Goal: Task Accomplishment & Management: Use online tool/utility

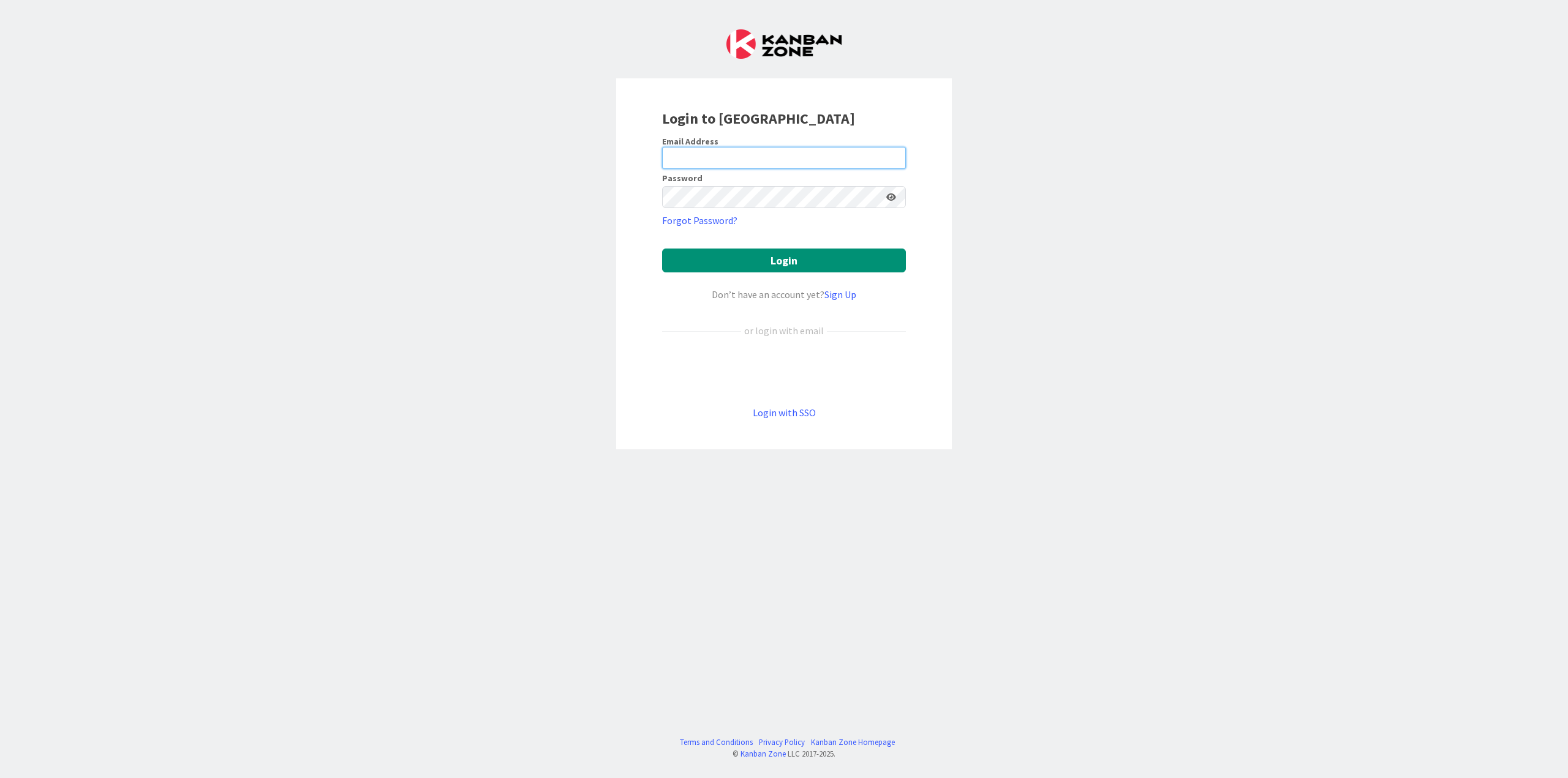
click at [805, 151] on input "email" at bounding box center [784, 158] width 243 height 22
type input "[PERSON_NAME][EMAIL_ADDRESS][DOMAIN_NAME]"
click at [892, 200] on icon at bounding box center [890, 197] width 10 height 9
click at [662, 249] on button "Login" at bounding box center [784, 260] width 243 height 24
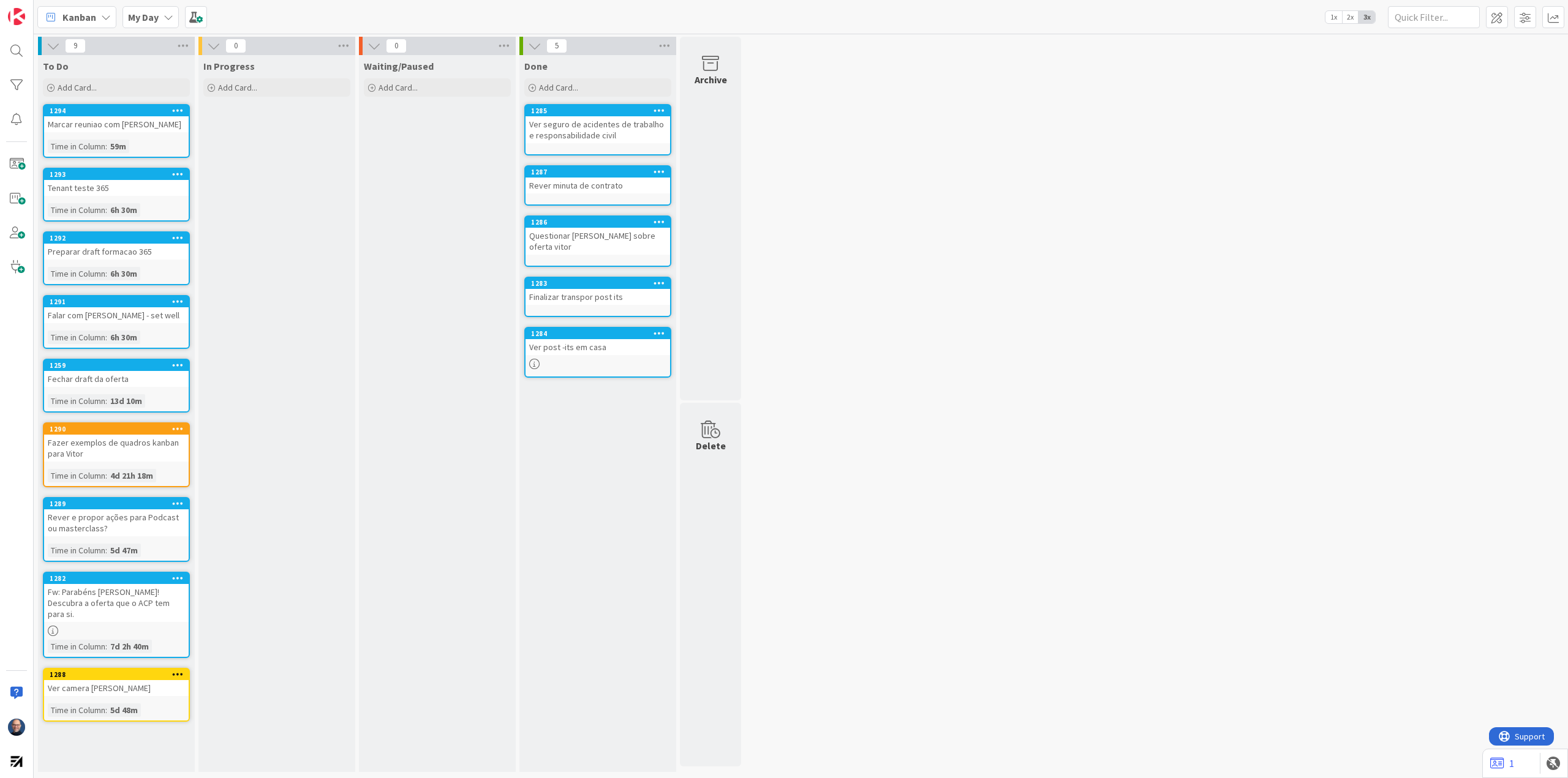
click at [55, 48] on icon at bounding box center [53, 46] width 13 height 13
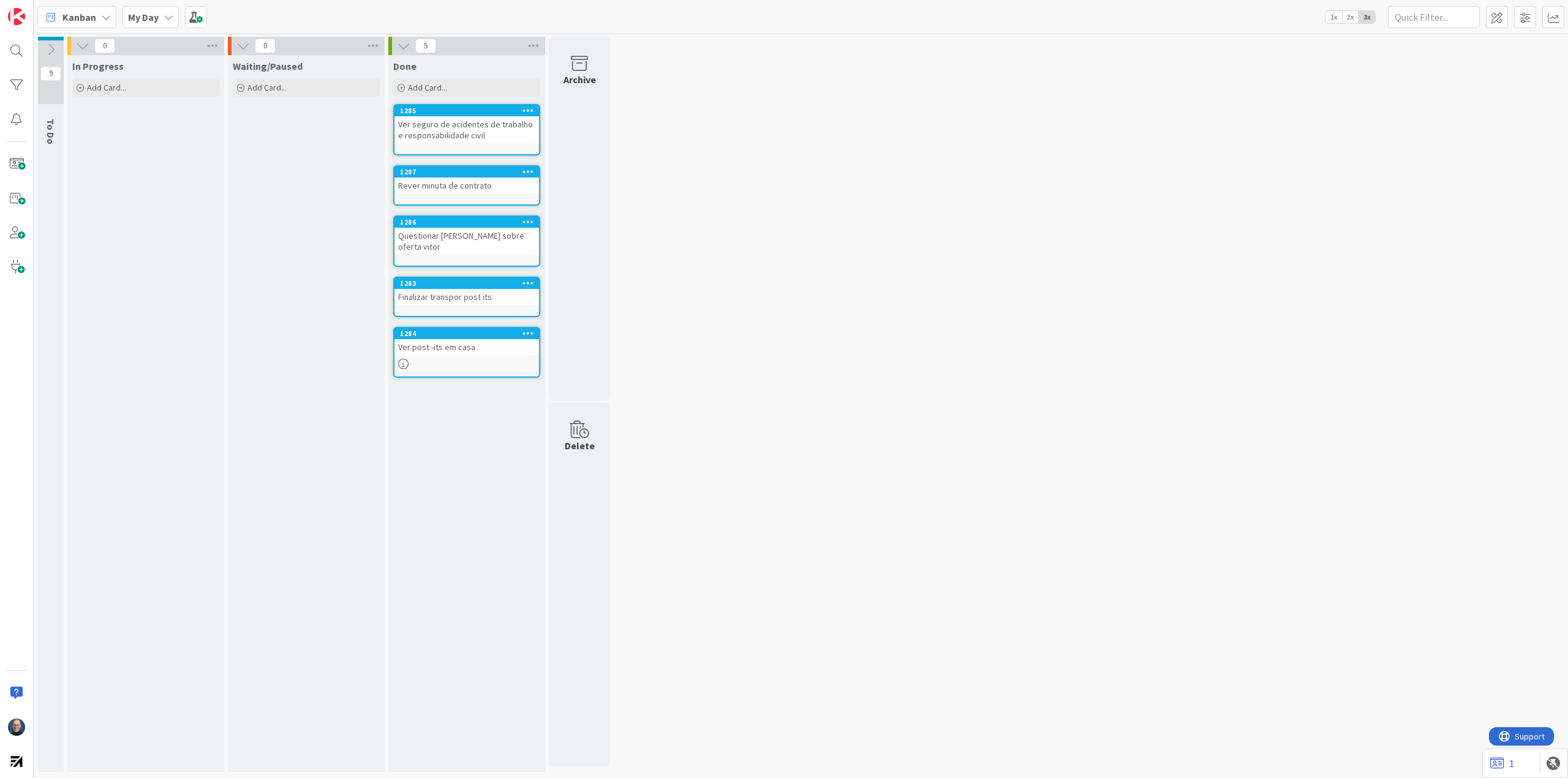
click at [79, 51] on icon at bounding box center [82, 46] width 13 height 13
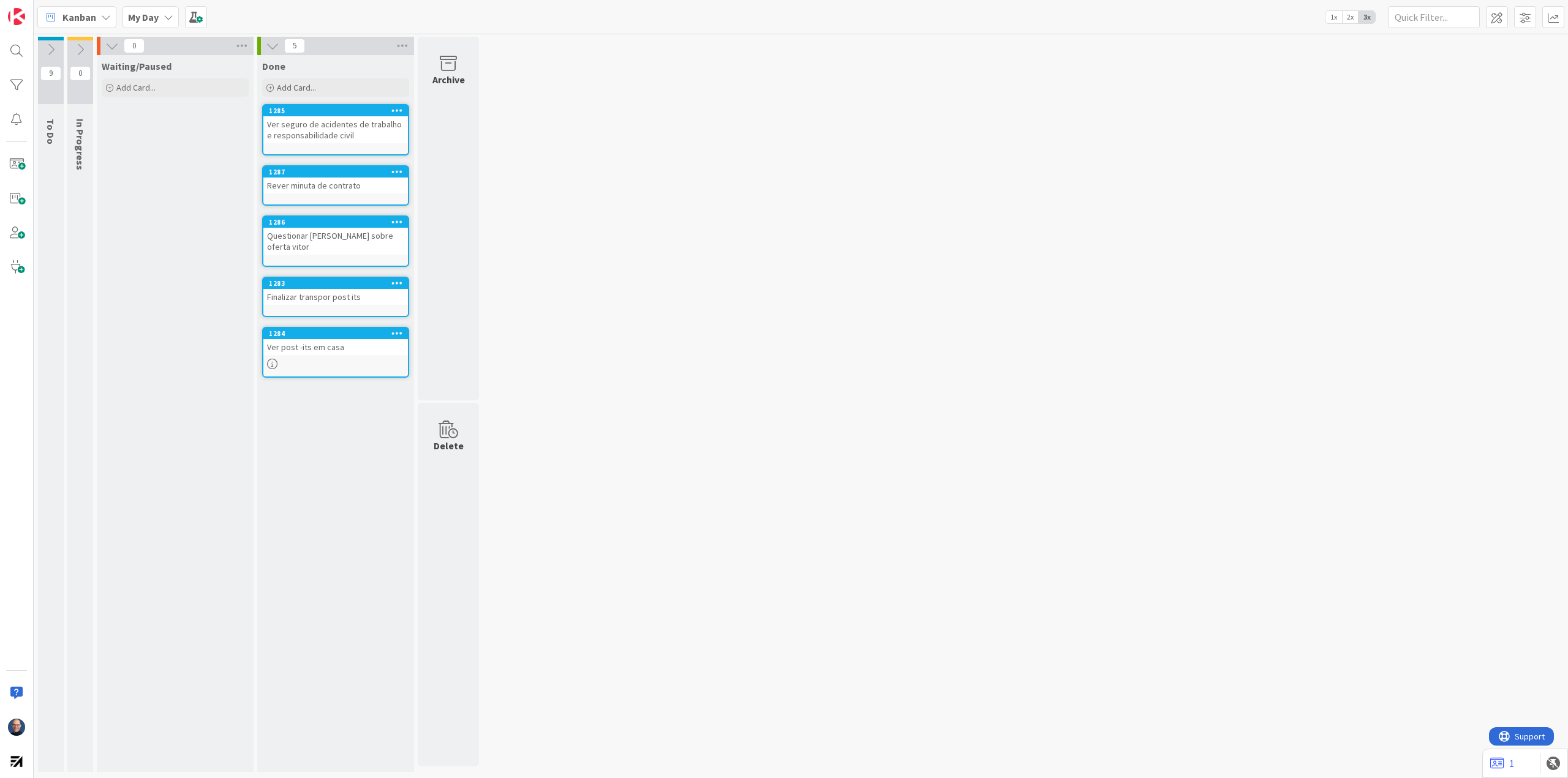
click at [111, 45] on icon at bounding box center [111, 46] width 13 height 13
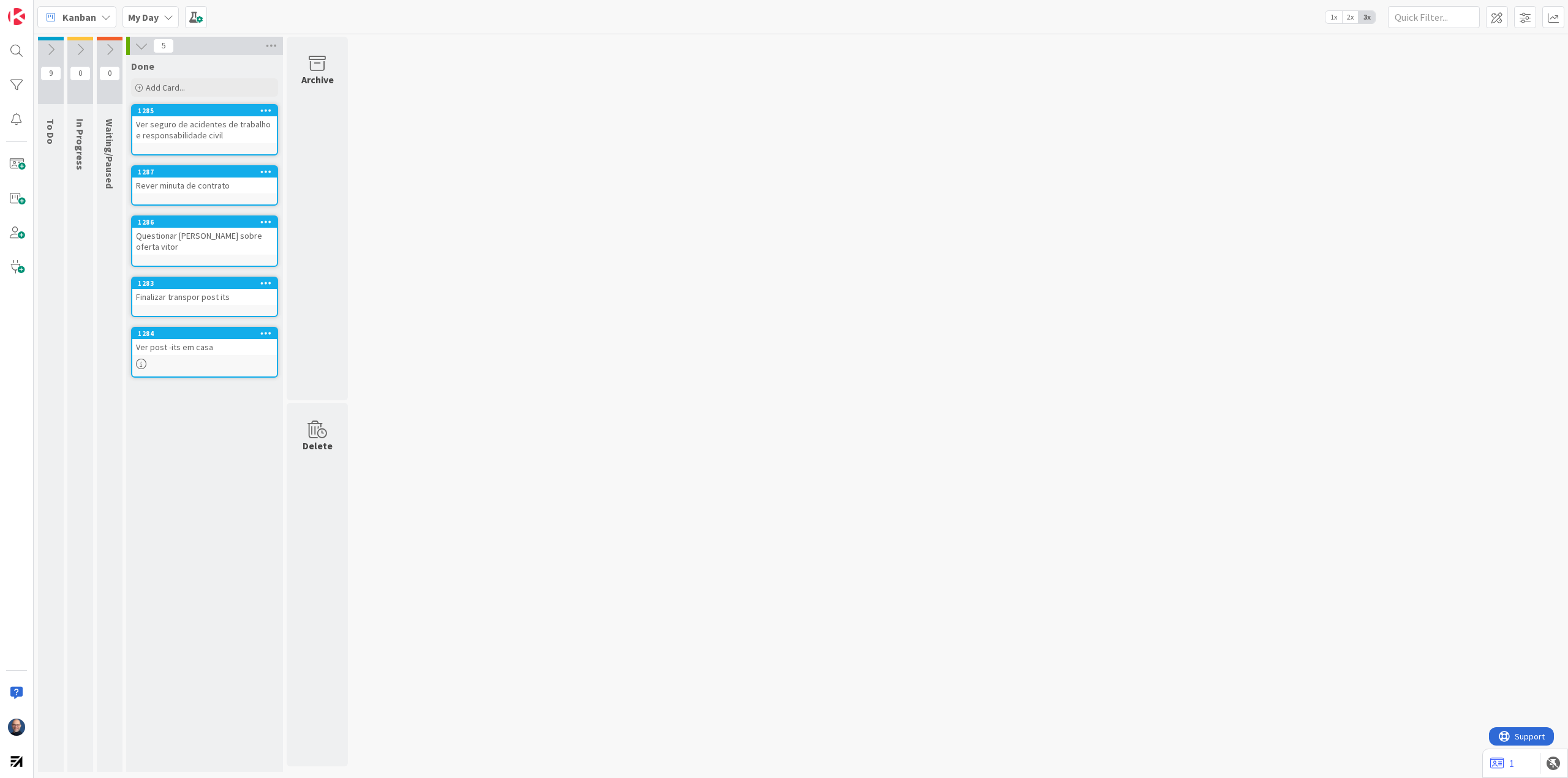
click at [140, 48] on icon at bounding box center [141, 46] width 13 height 13
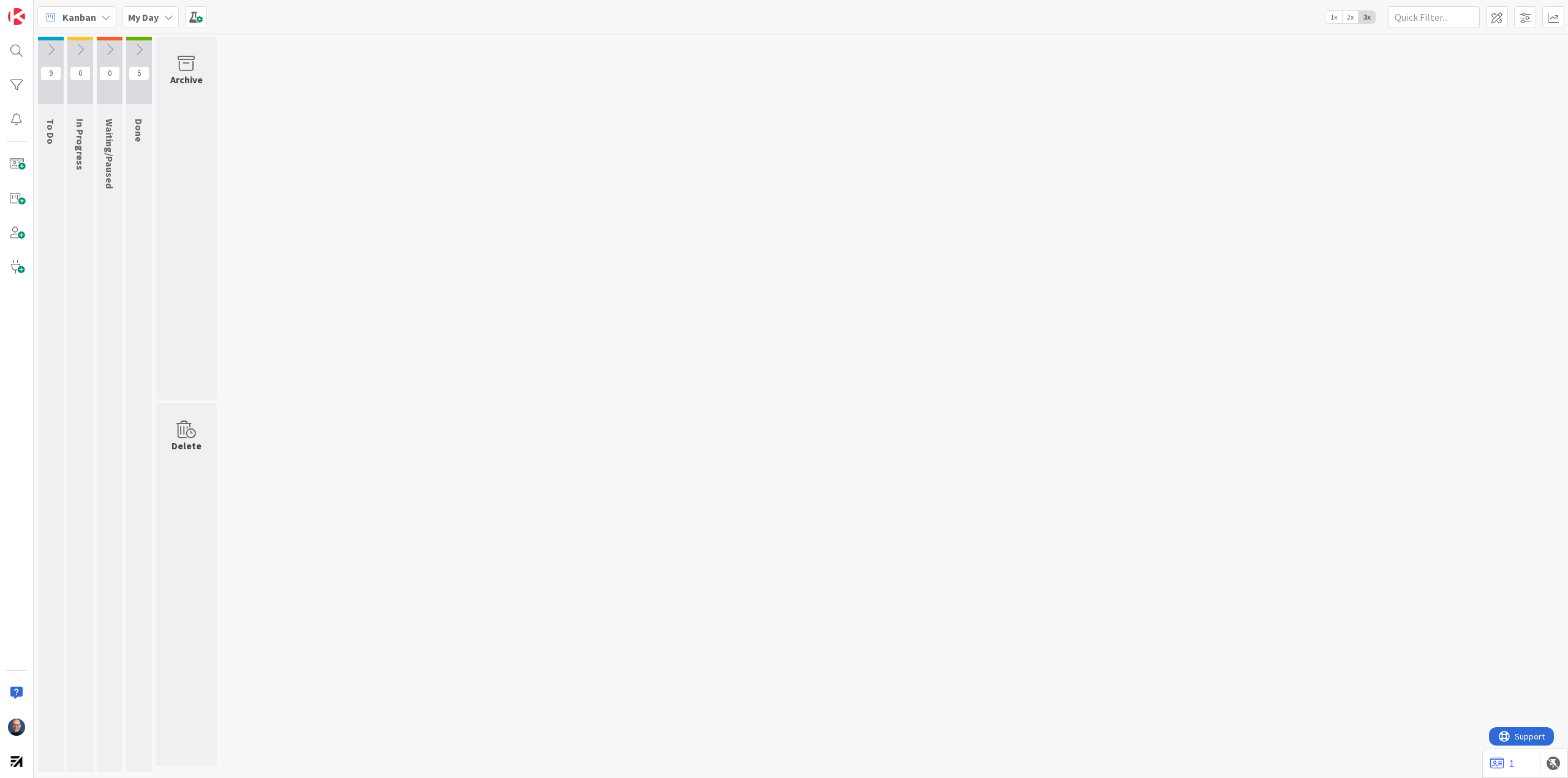
click at [143, 44] on icon at bounding box center [138, 49] width 13 height 13
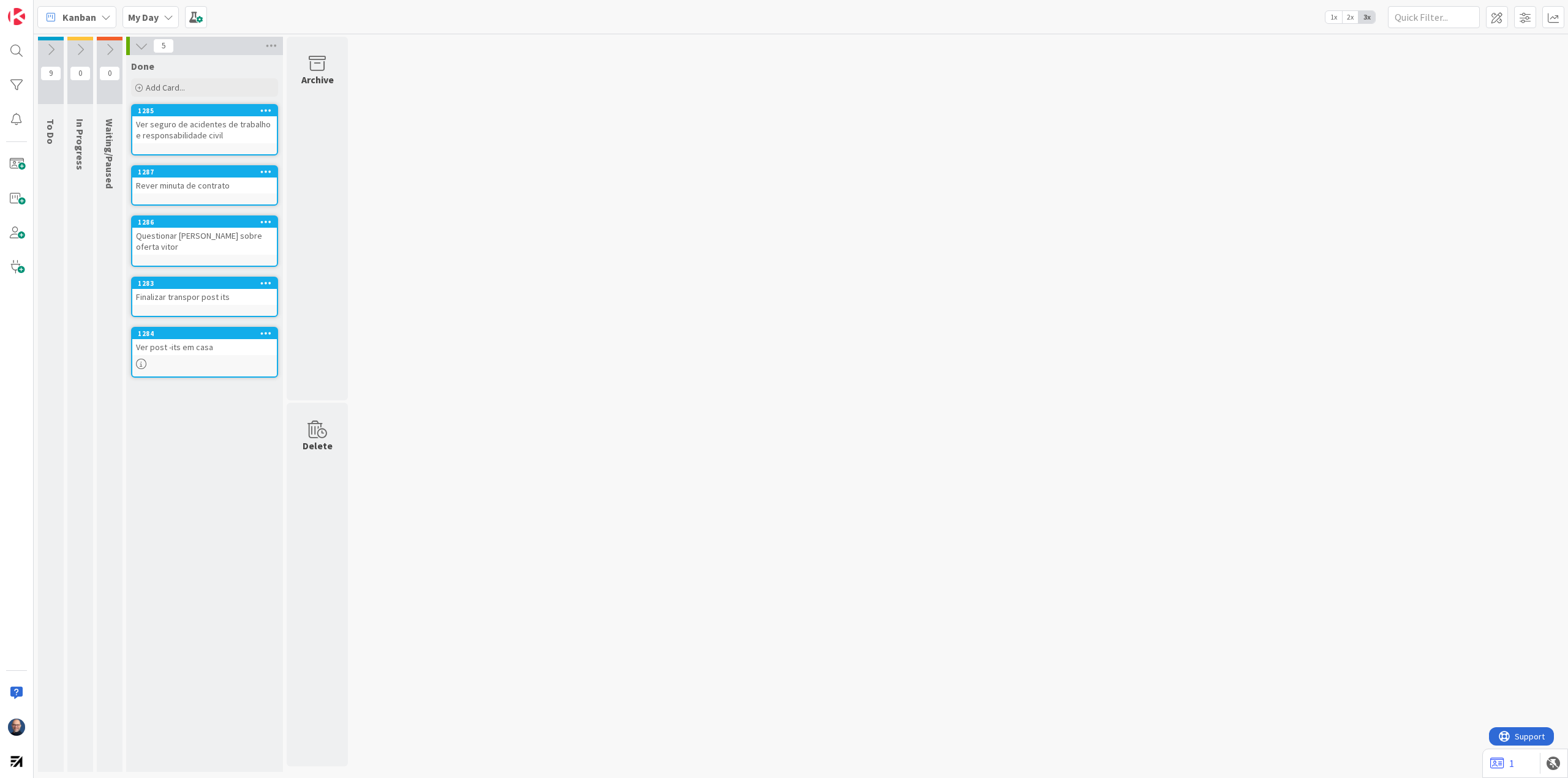
click at [143, 44] on icon at bounding box center [141, 46] width 13 height 13
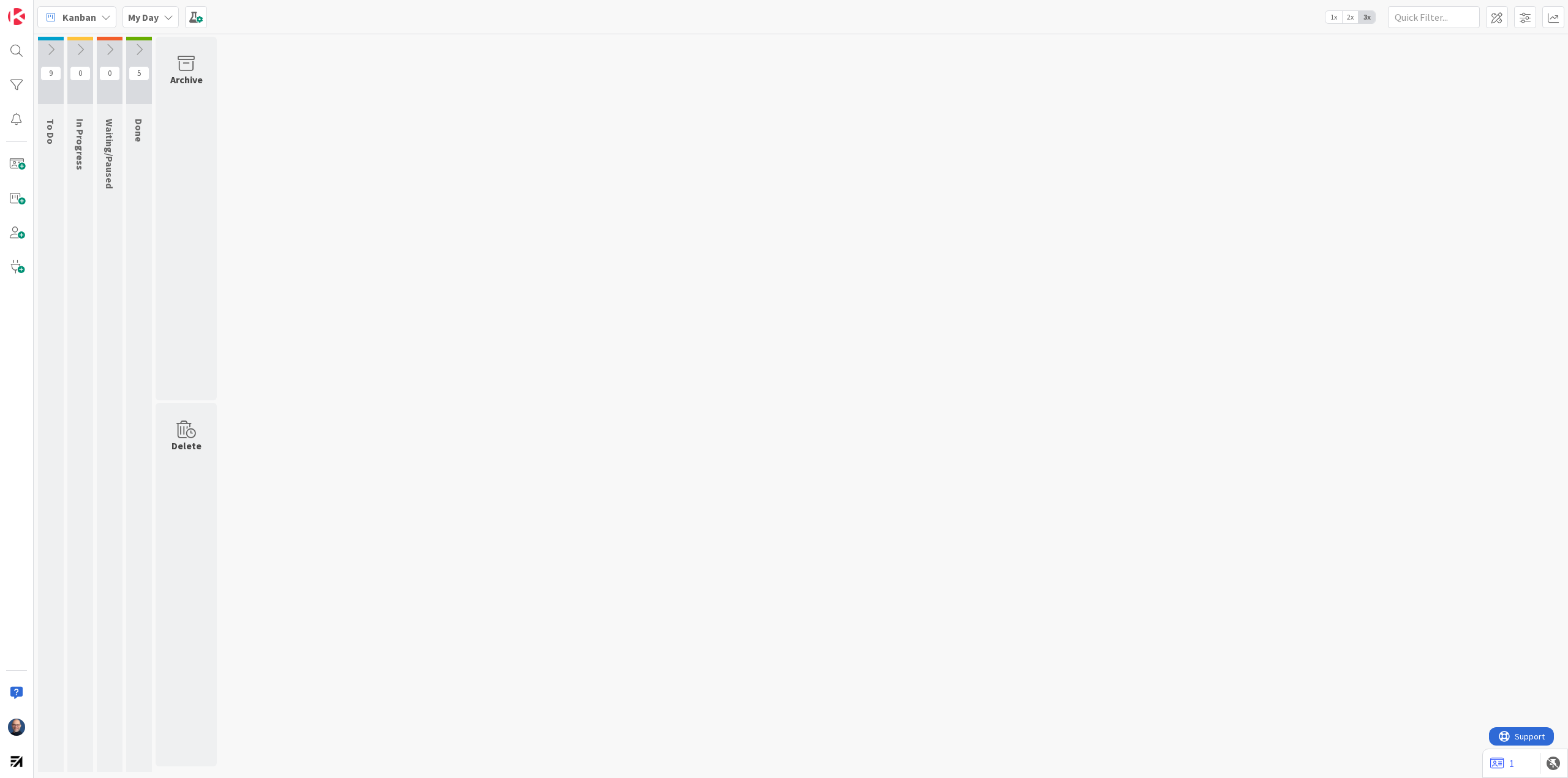
click at [53, 50] on icon at bounding box center [50, 49] width 13 height 13
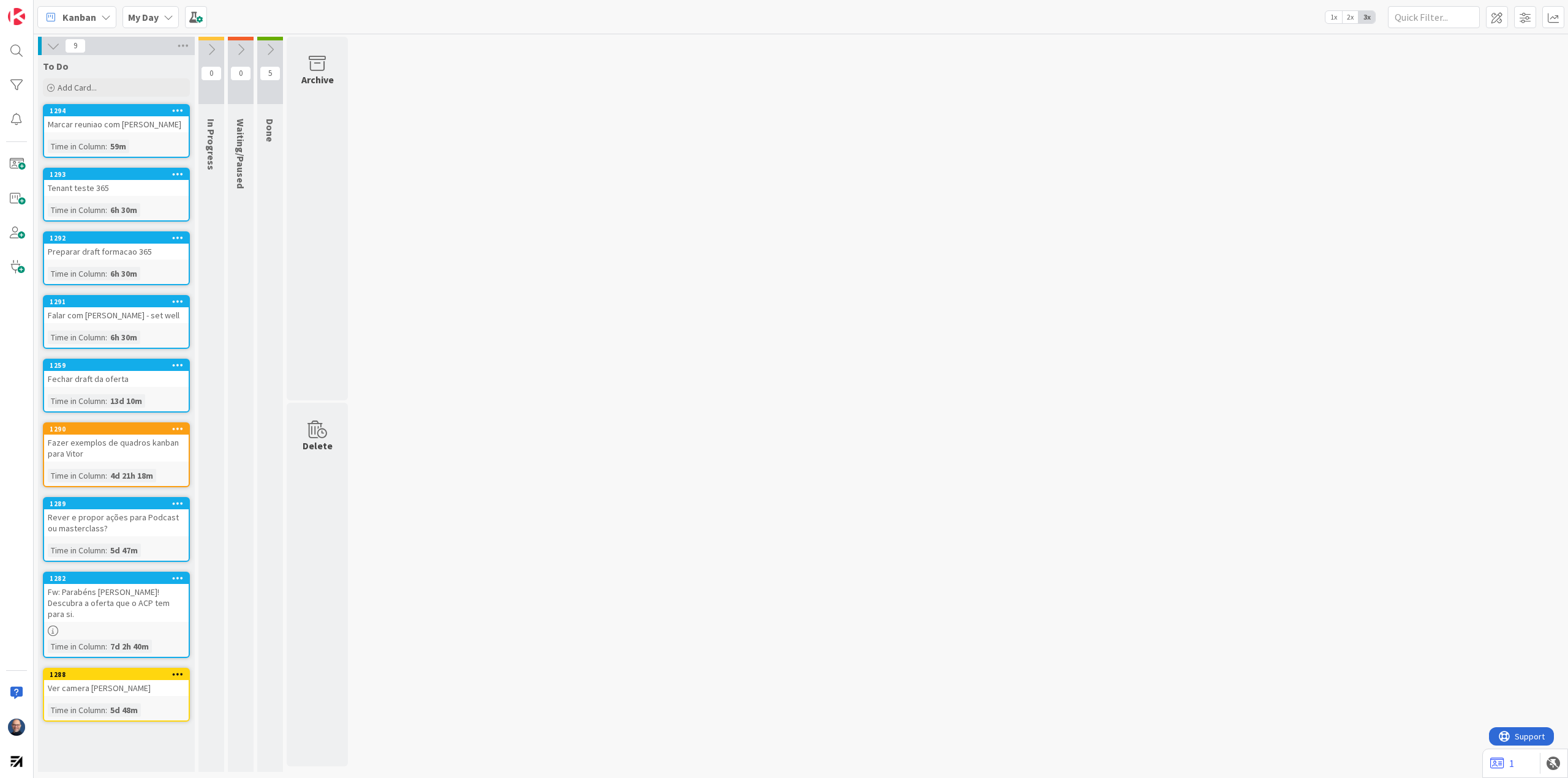
click at [53, 50] on icon at bounding box center [53, 46] width 13 height 13
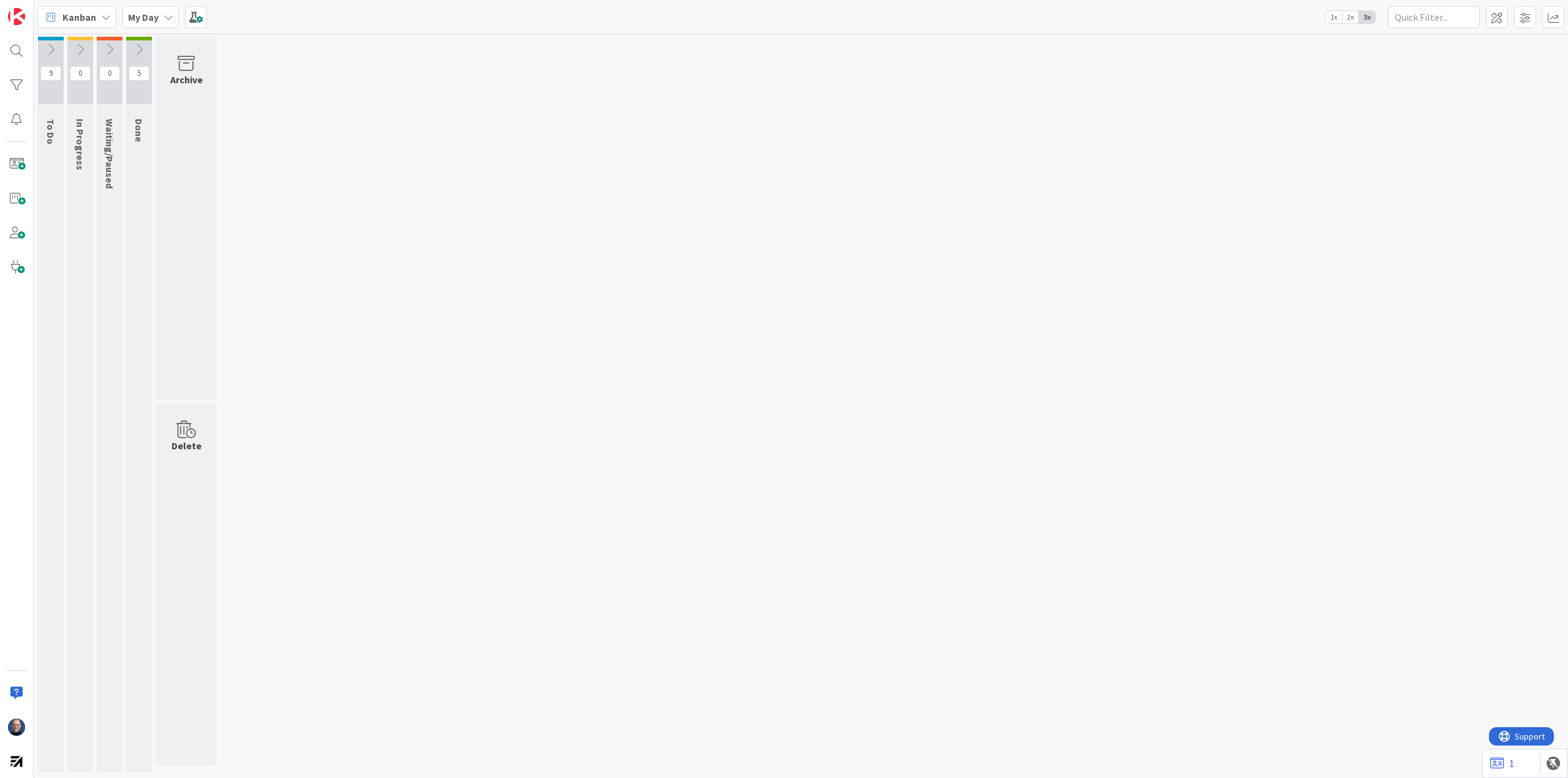
click at [53, 50] on icon at bounding box center [50, 49] width 13 height 13
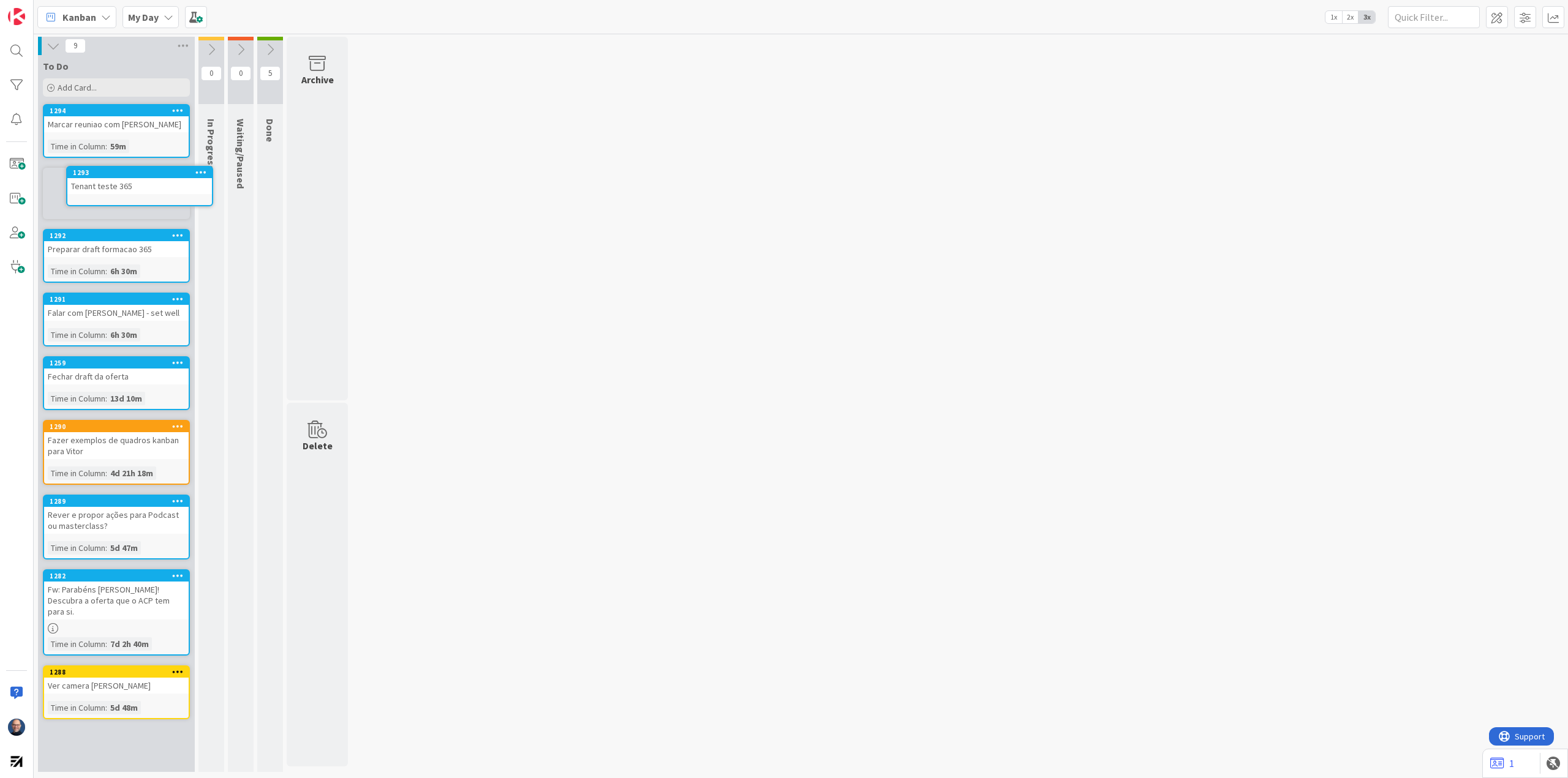
click at [0, 0] on div "1293" at bounding box center [0, 0] width 0 height 0
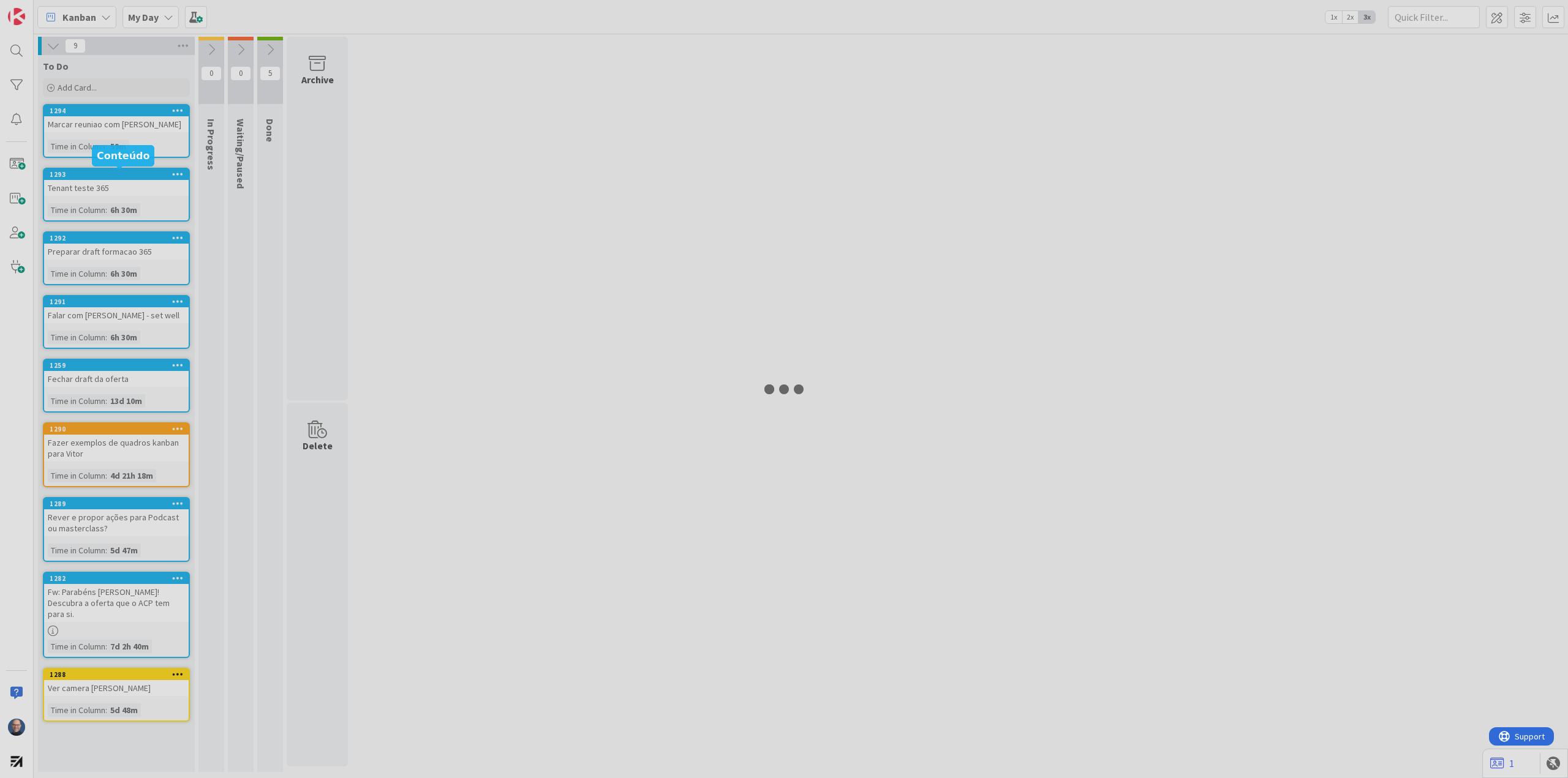
click at [103, 178] on div at bounding box center [784, 389] width 1568 height 778
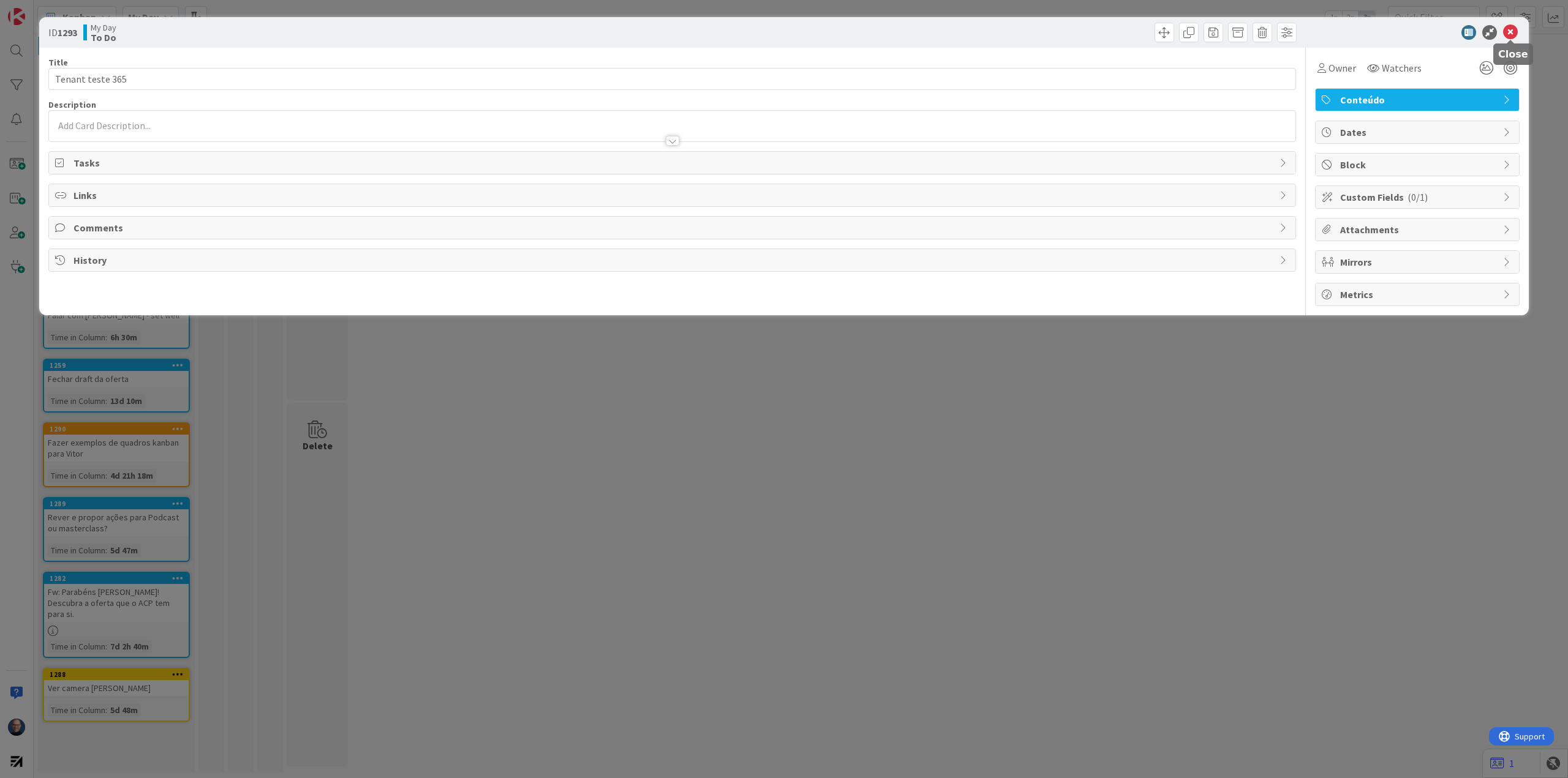
click at [1518, 32] on div at bounding box center [1411, 32] width 217 height 15
click at [1515, 30] on icon at bounding box center [1510, 32] width 15 height 15
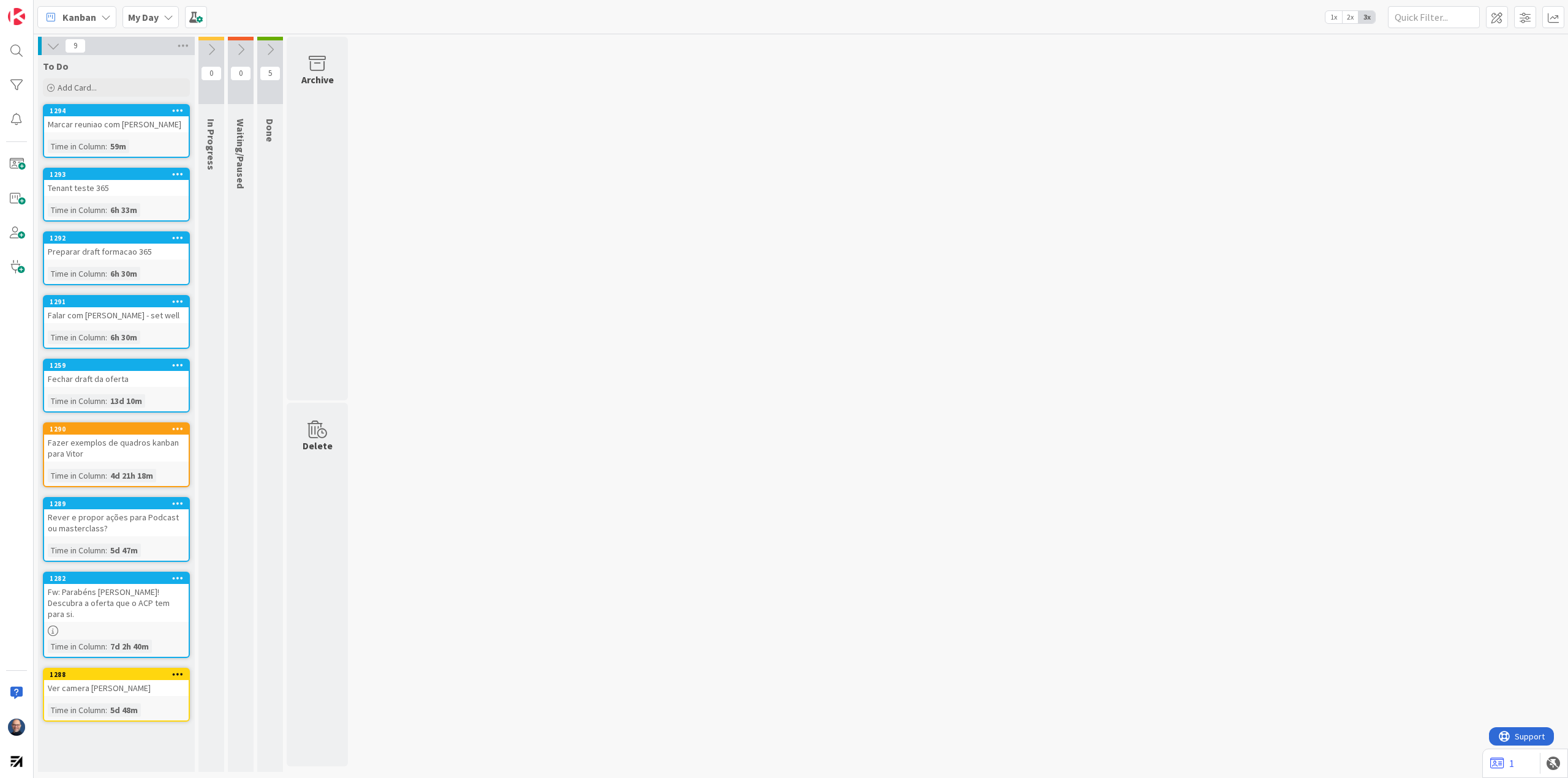
click at [274, 53] on icon at bounding box center [270, 49] width 13 height 13
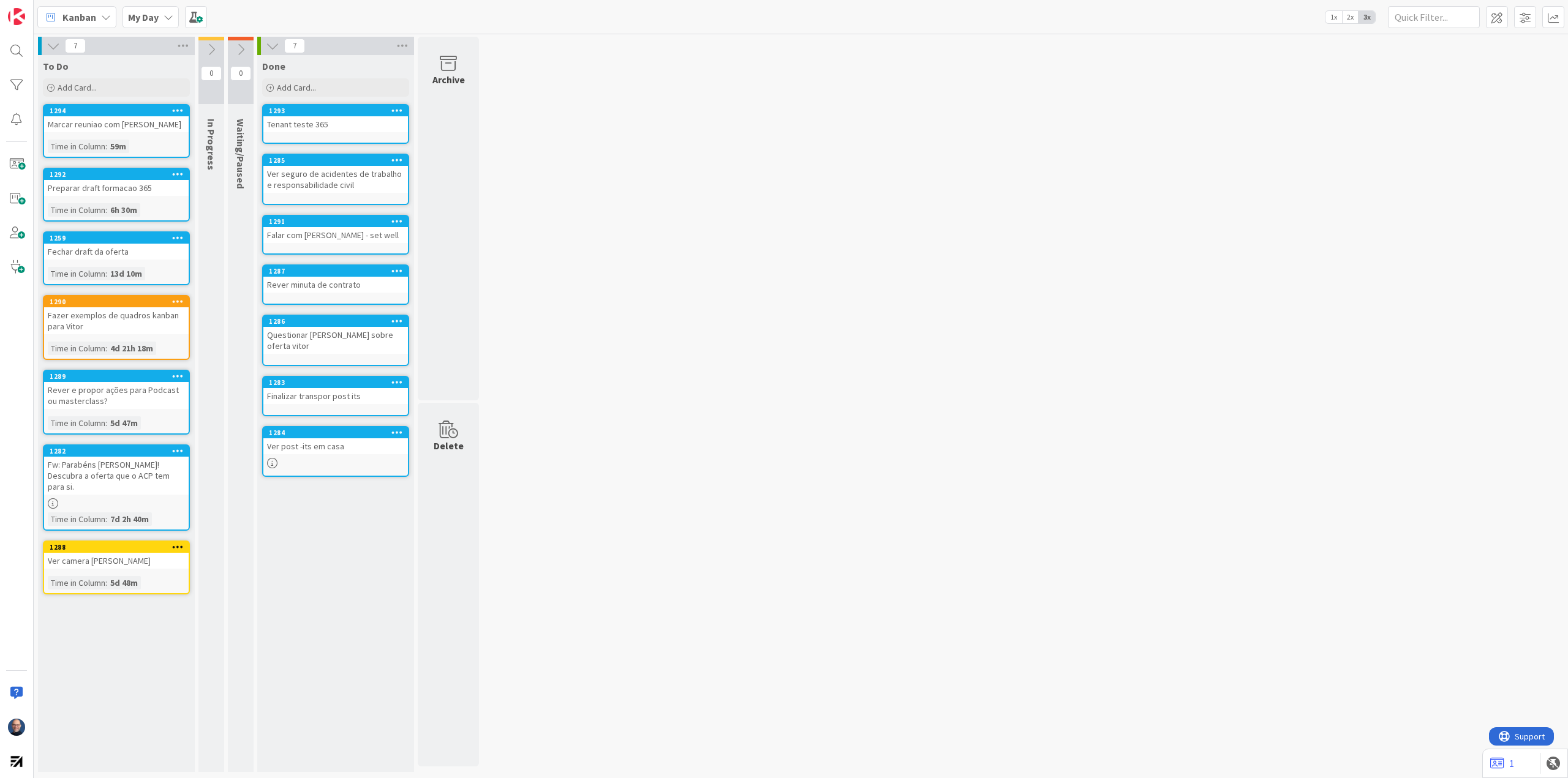
click at [178, 452] on icon at bounding box center [178, 451] width 11 height 9
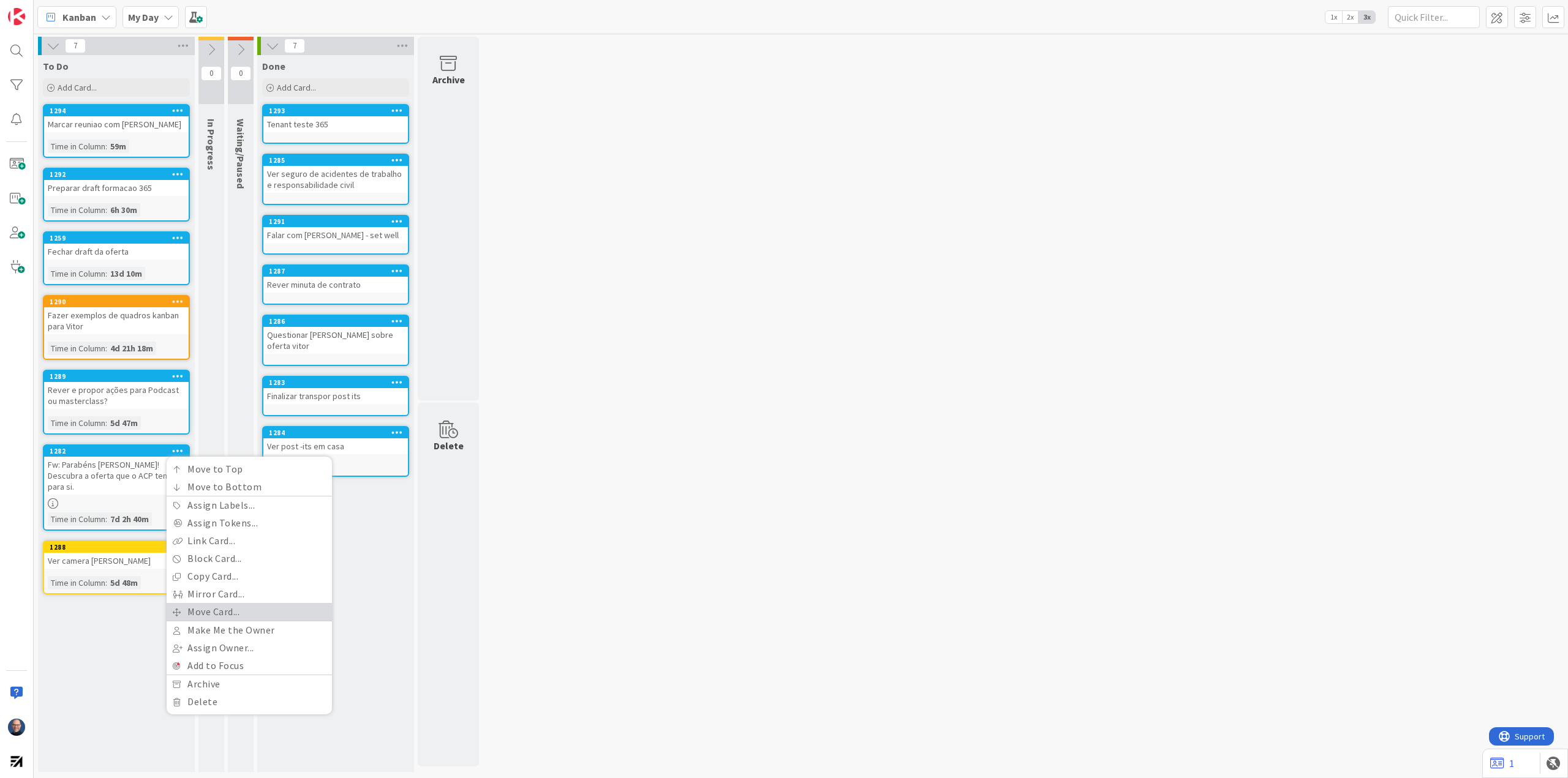
click at [272, 606] on link "Move Card..." at bounding box center [249, 612] width 165 height 18
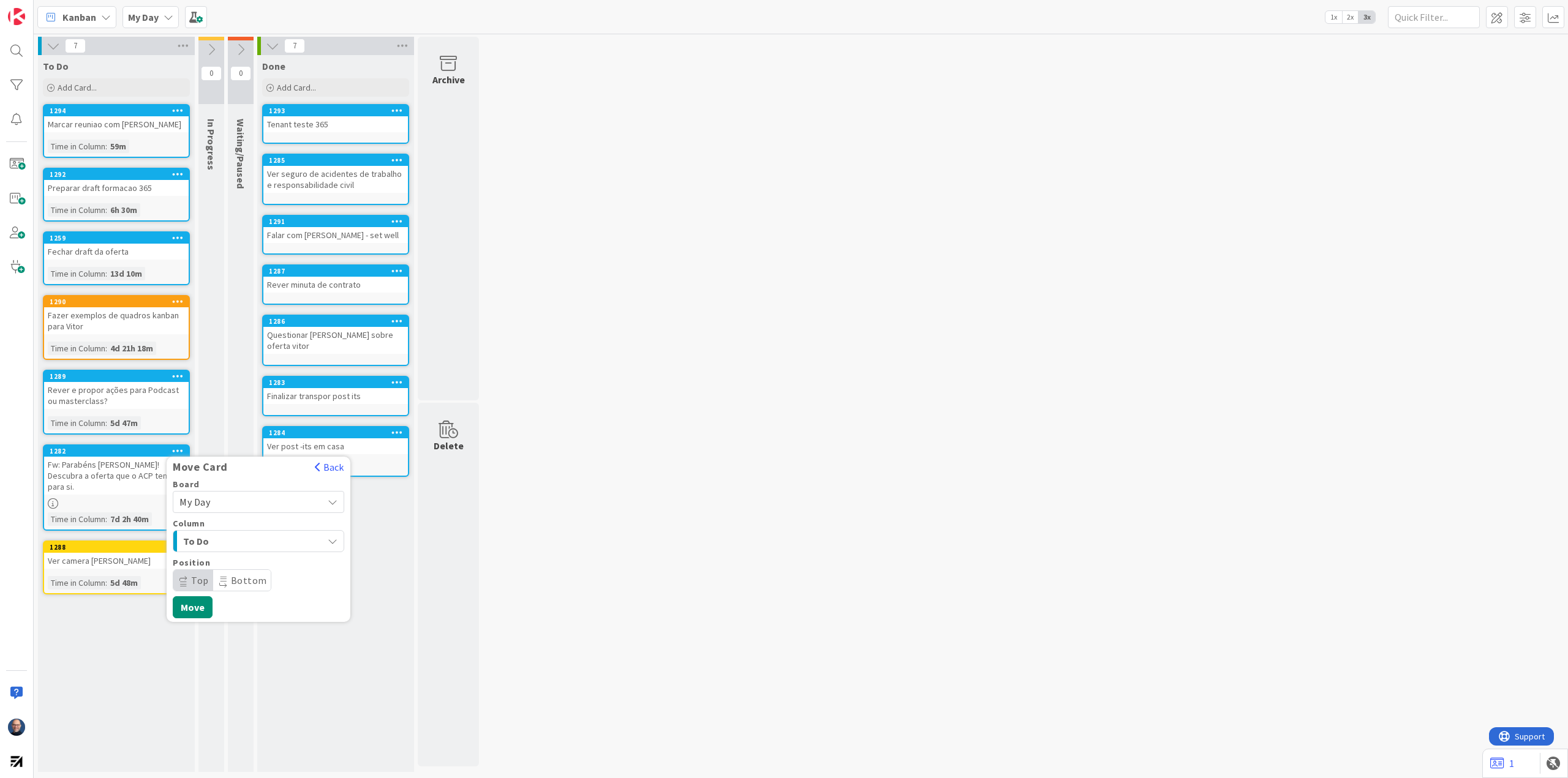
click at [272, 501] on span "My Day" at bounding box center [248, 502] width 137 height 18
click at [261, 676] on span "UPSTREAM" at bounding box center [266, 682] width 142 height 18
click at [185, 649] on button "Move" at bounding box center [192, 646] width 39 height 22
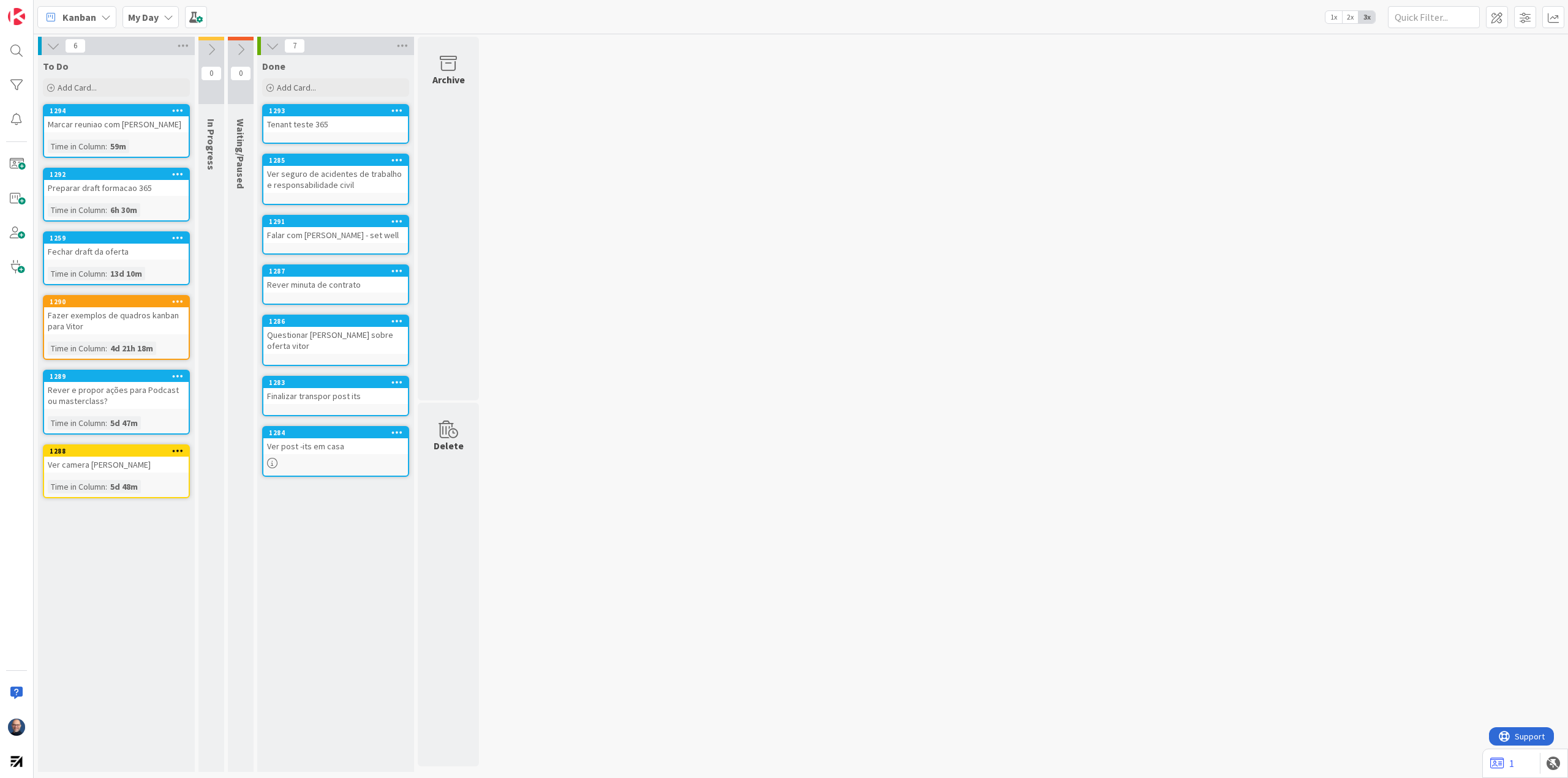
click at [183, 450] on div at bounding box center [177, 452] width 22 height 9
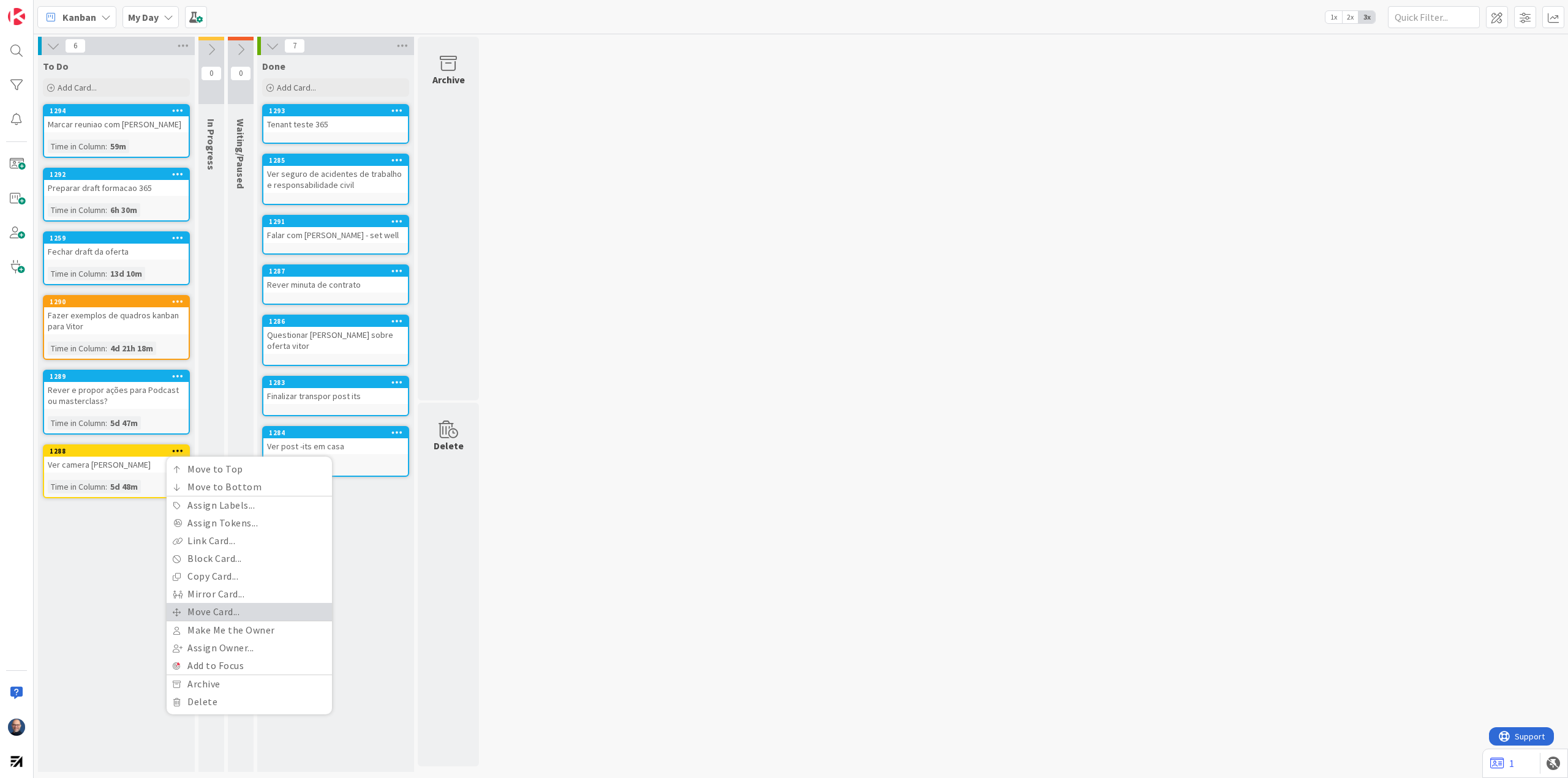
click at [250, 616] on link "Move Card..." at bounding box center [249, 612] width 165 height 18
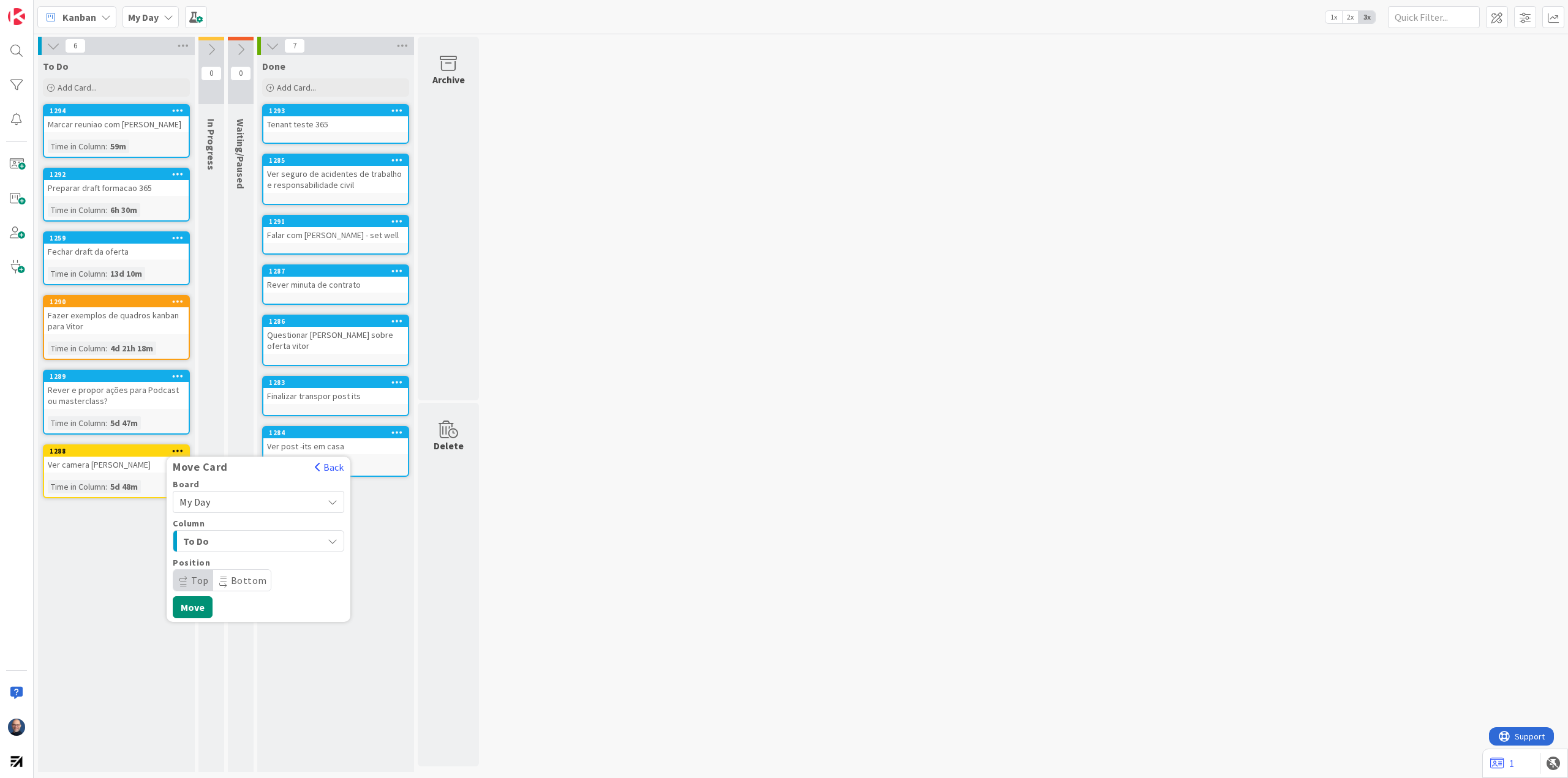
click at [252, 501] on span "My Day" at bounding box center [248, 502] width 137 height 18
click at [238, 683] on span "UPSTREAM" at bounding box center [266, 682] width 142 height 18
click at [189, 648] on button "Move" at bounding box center [192, 646] width 39 height 22
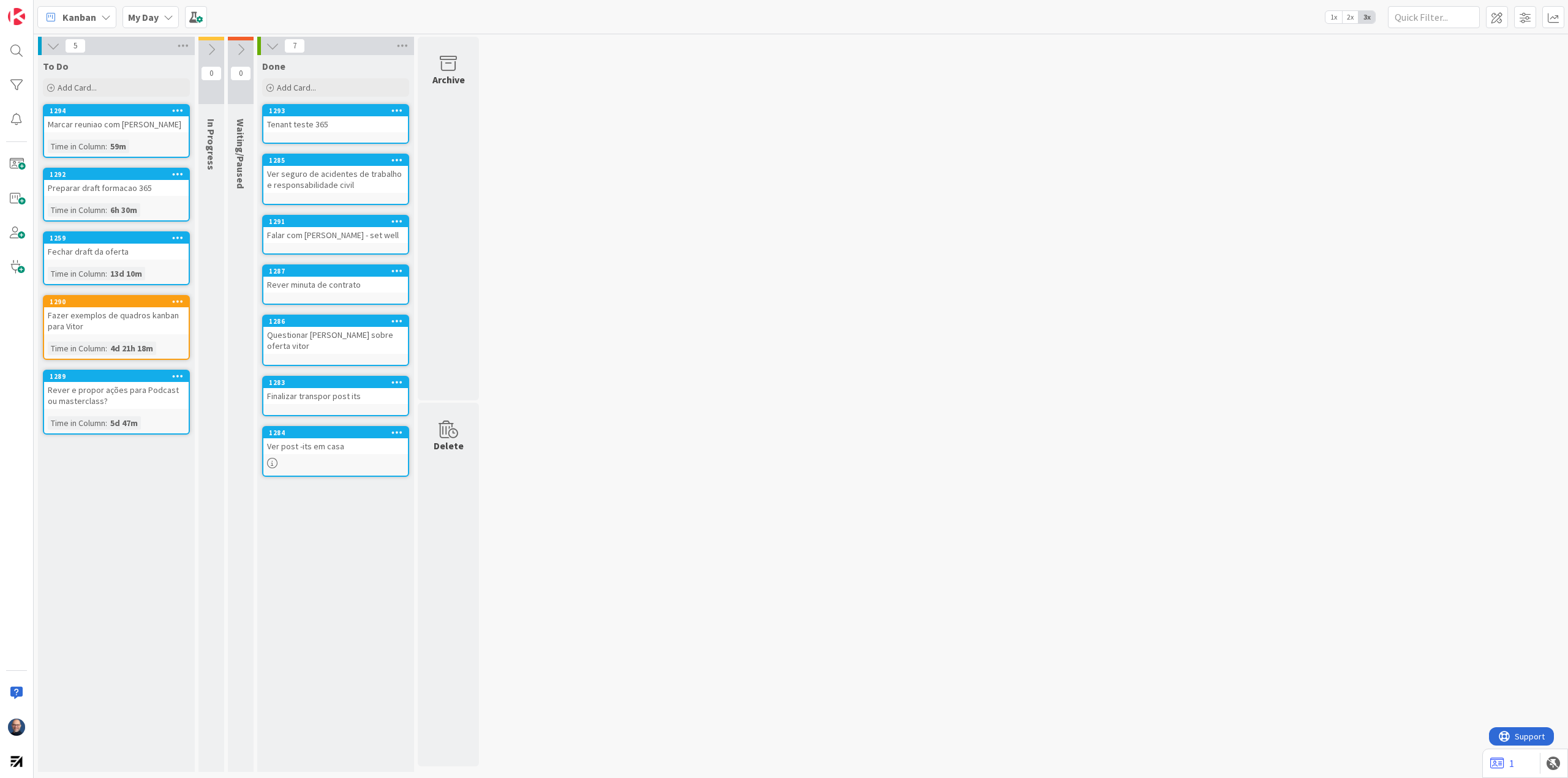
click at [151, 391] on div "Rever e propor ações para Podcast ou masterclass?" at bounding box center [116, 396] width 144 height 27
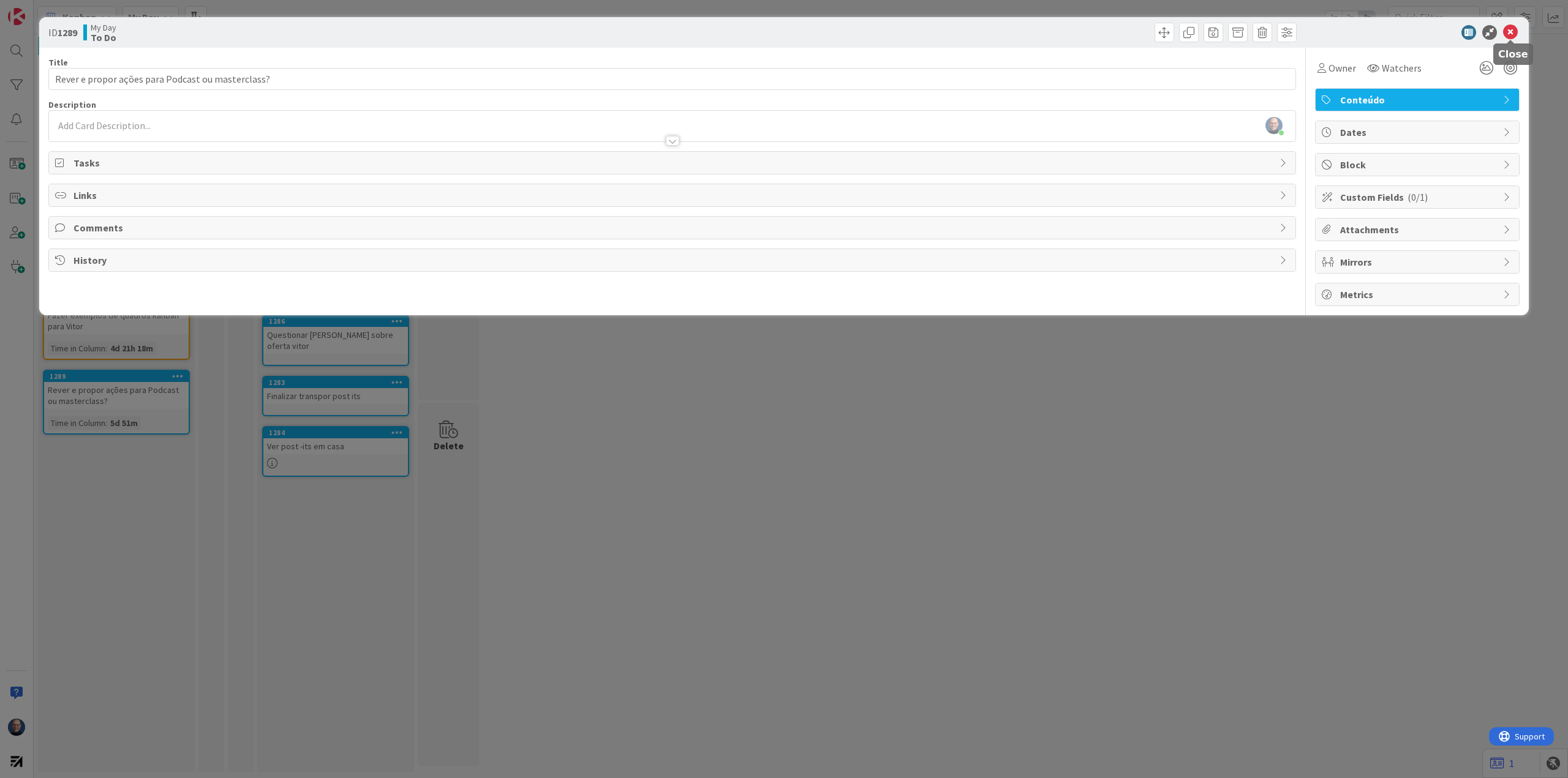
click at [1513, 32] on icon at bounding box center [1510, 32] width 15 height 15
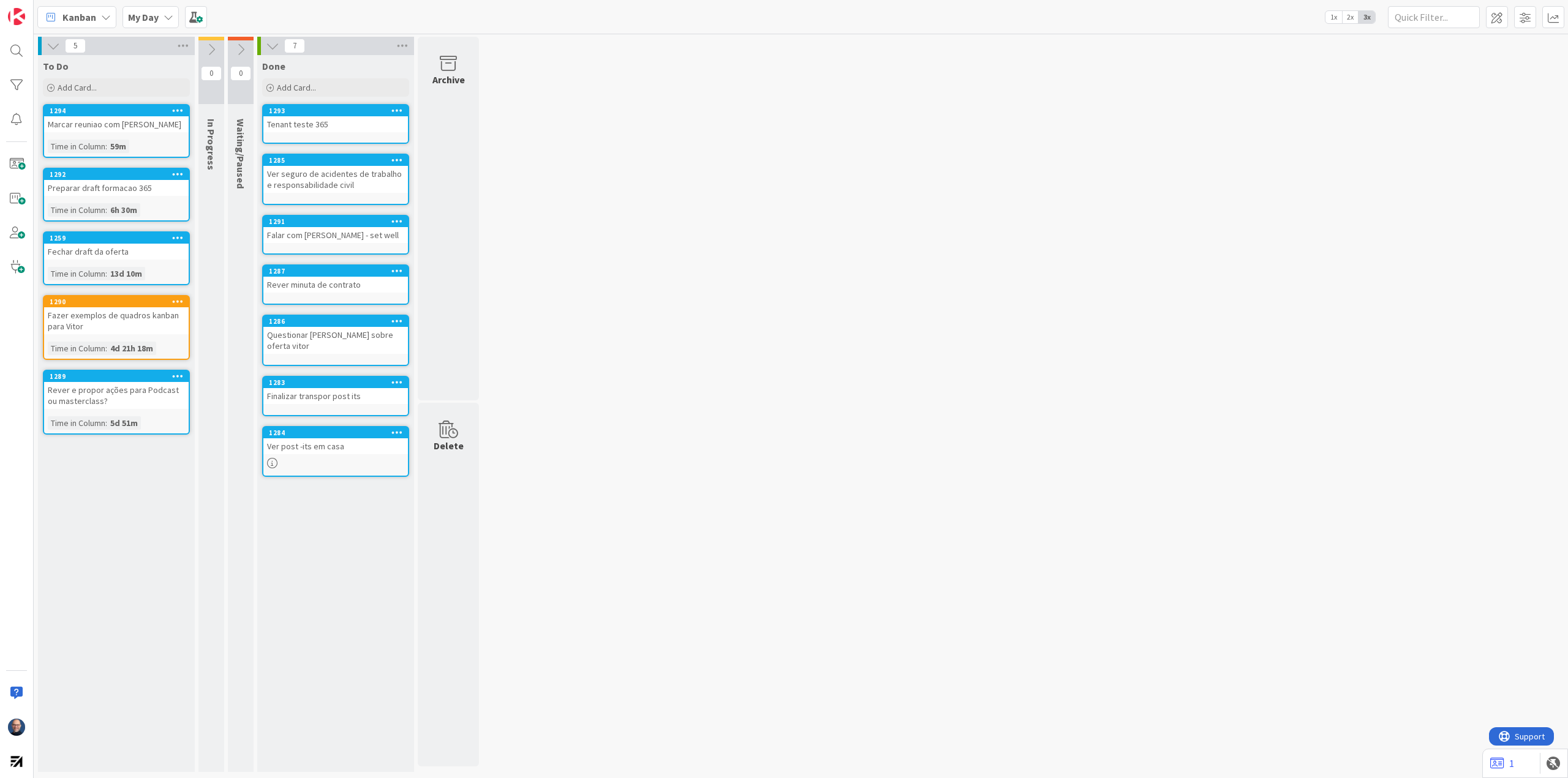
click at [174, 378] on icon at bounding box center [178, 376] width 11 height 9
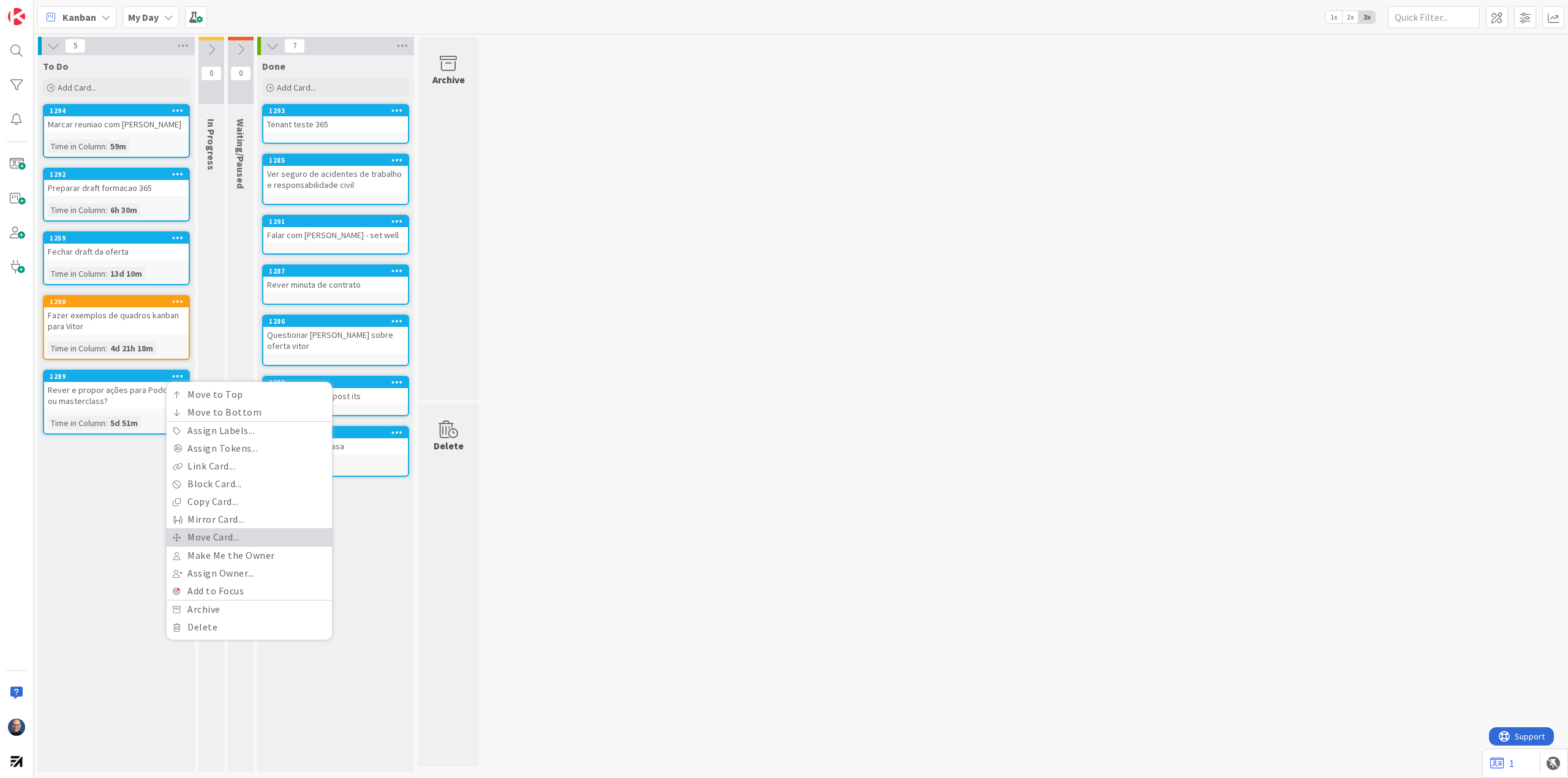
click at [256, 530] on link "Move Card..." at bounding box center [249, 537] width 165 height 18
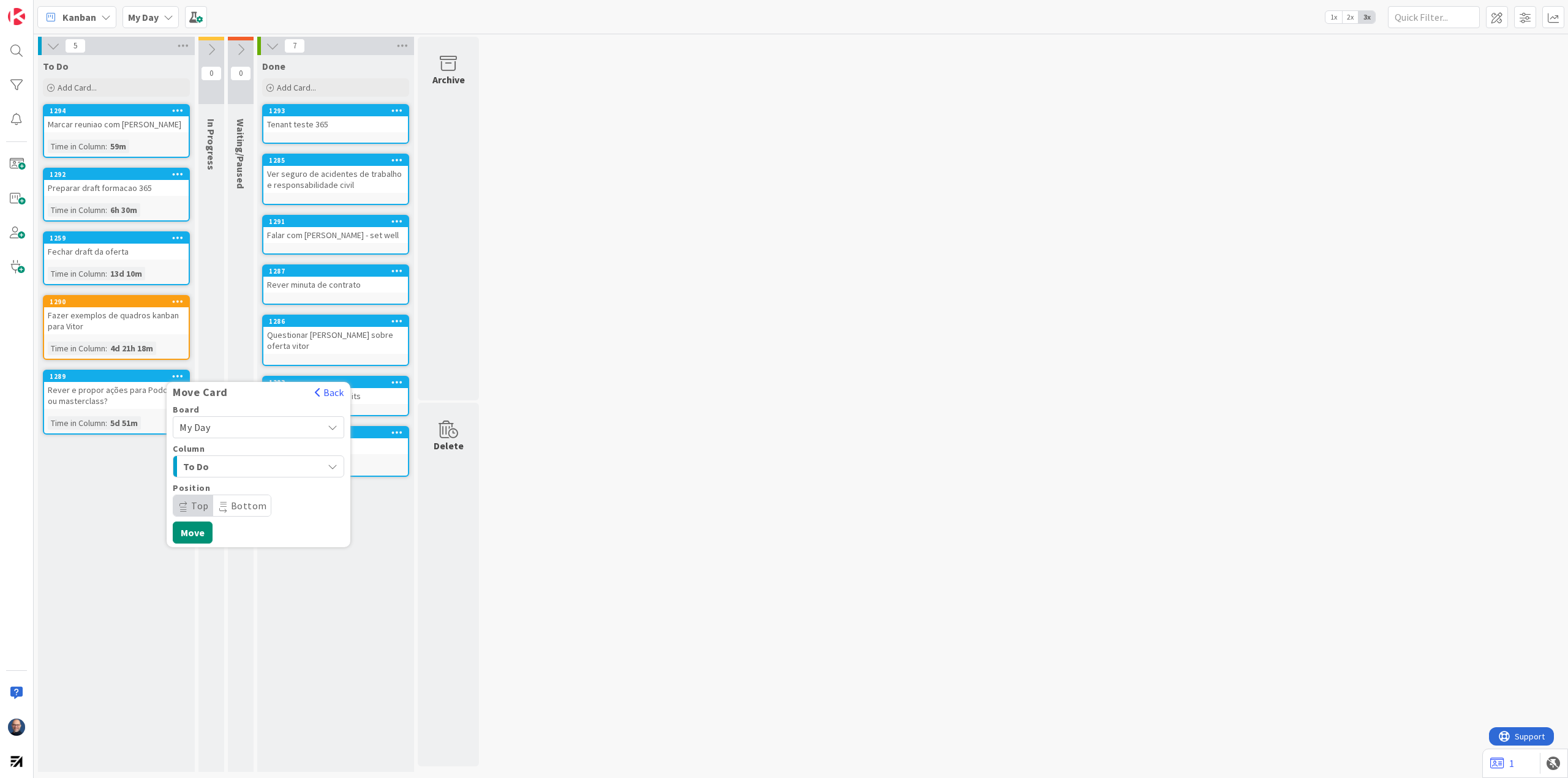
click at [248, 472] on span "To Do" at bounding box center [229, 466] width 92 height 16
click at [274, 426] on span "My Day" at bounding box center [248, 428] width 137 height 18
click at [256, 613] on span "UPSTREAM" at bounding box center [266, 607] width 142 height 18
click at [274, 501] on link "IDEAS" at bounding box center [264, 494] width 183 height 21
click at [191, 575] on button "Move" at bounding box center [192, 571] width 39 height 22
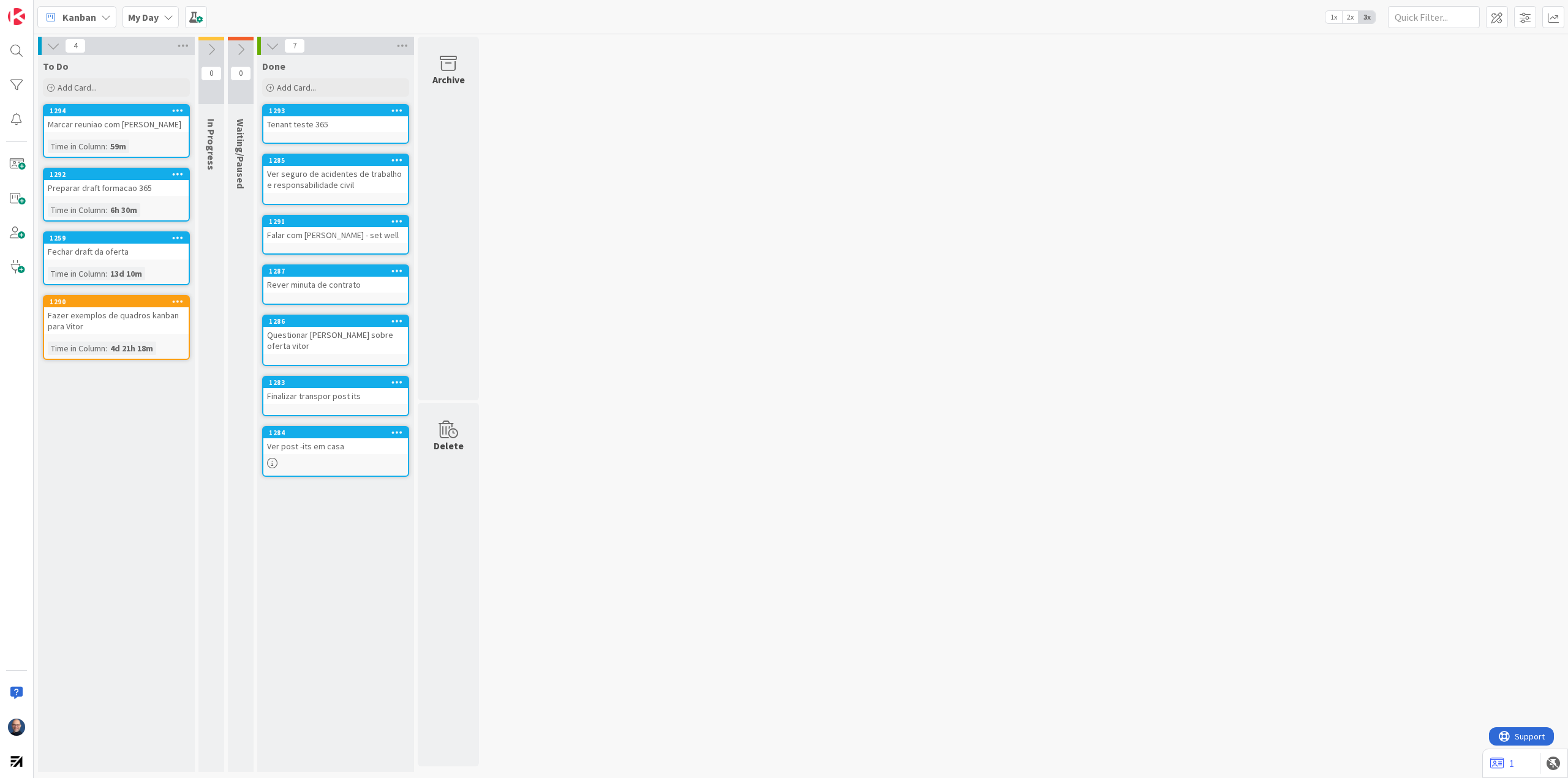
click at [241, 48] on icon at bounding box center [240, 49] width 13 height 13
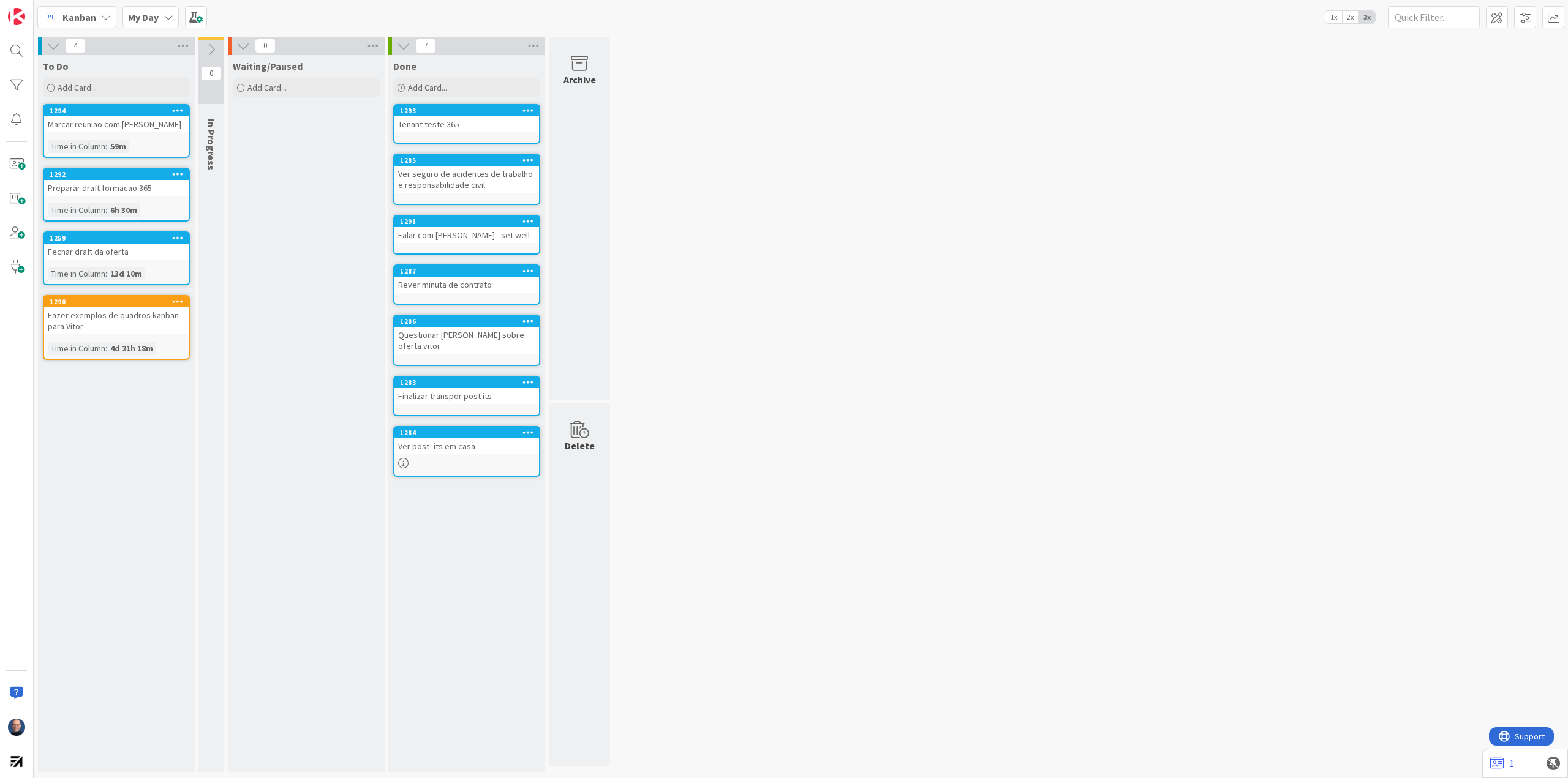
click at [208, 50] on icon at bounding box center [211, 49] width 13 height 13
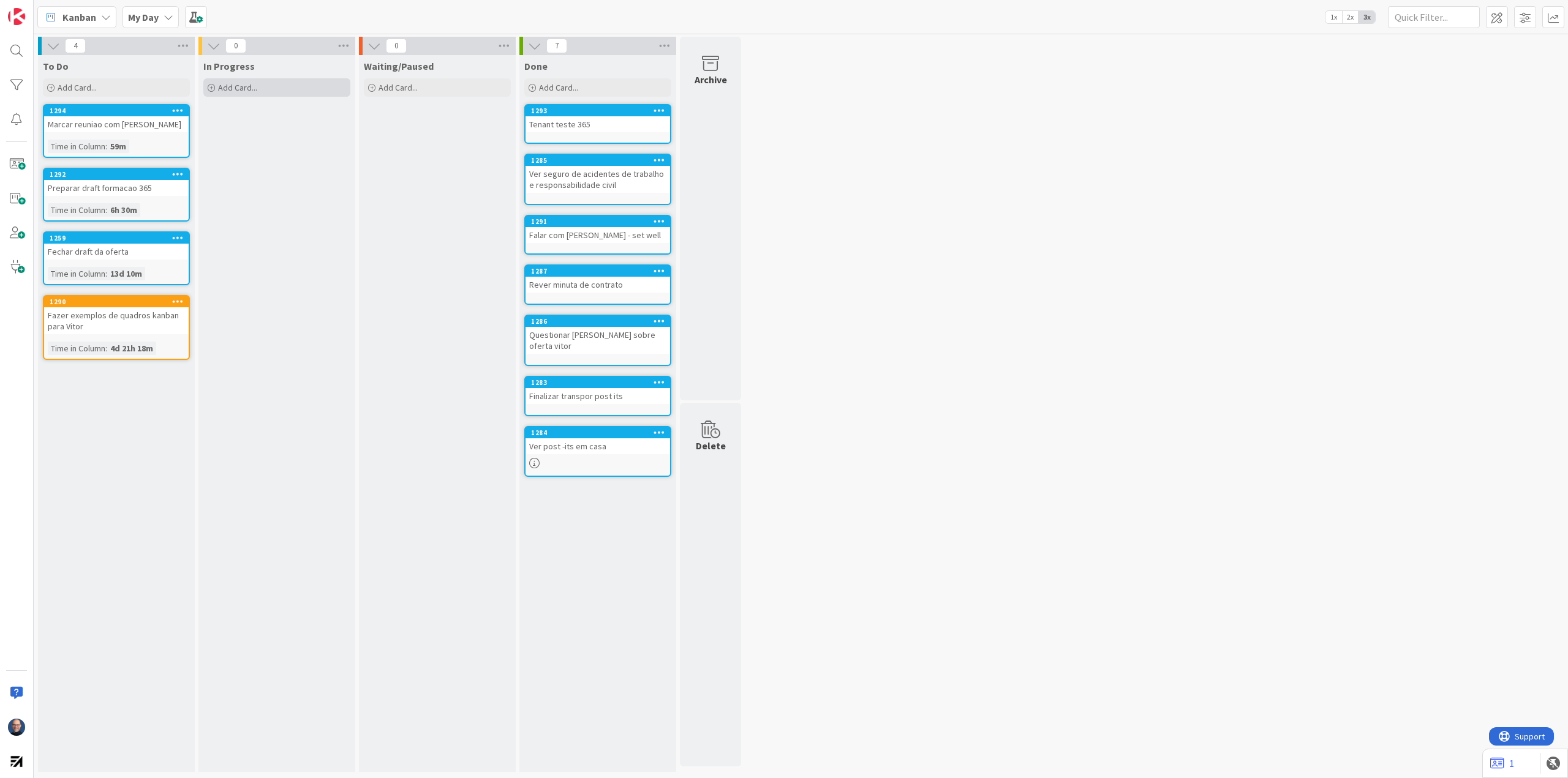
click at [220, 86] on span "Add Card..." at bounding box center [237, 88] width 39 height 11
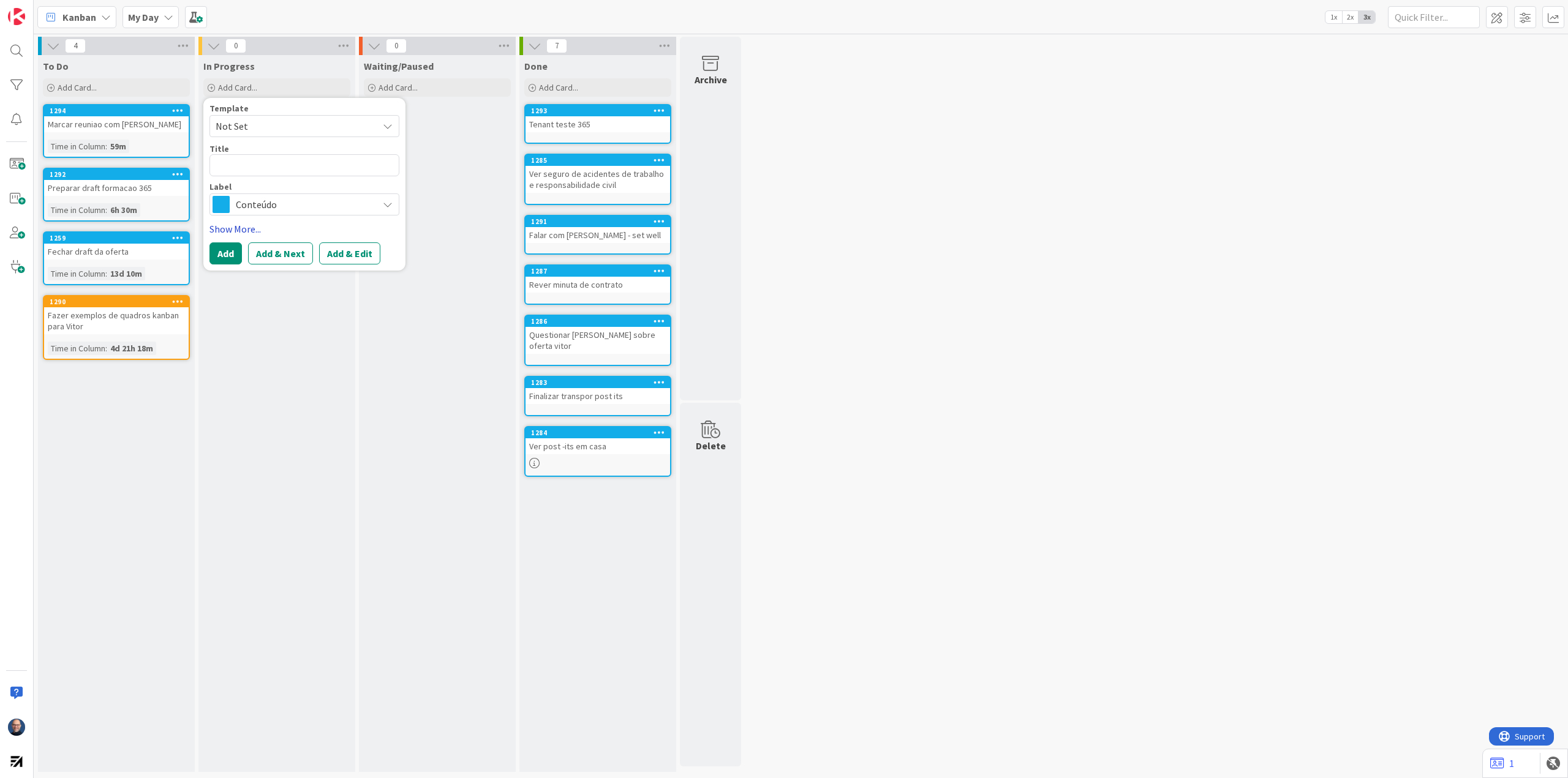
click at [239, 226] on link "Show More..." at bounding box center [304, 228] width 190 height 15
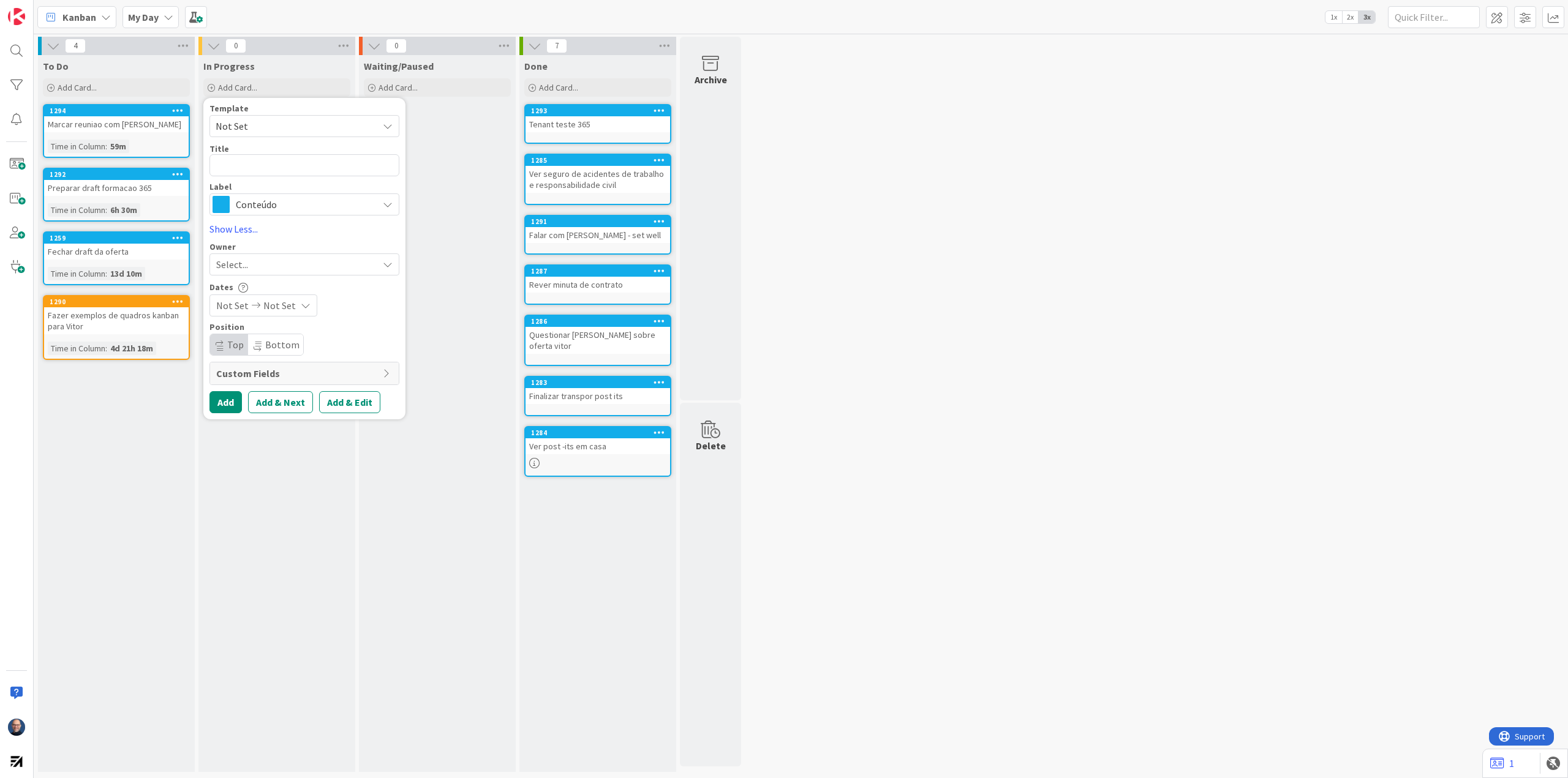
click at [325, 213] on span "Conteúdo" at bounding box center [303, 205] width 136 height 18
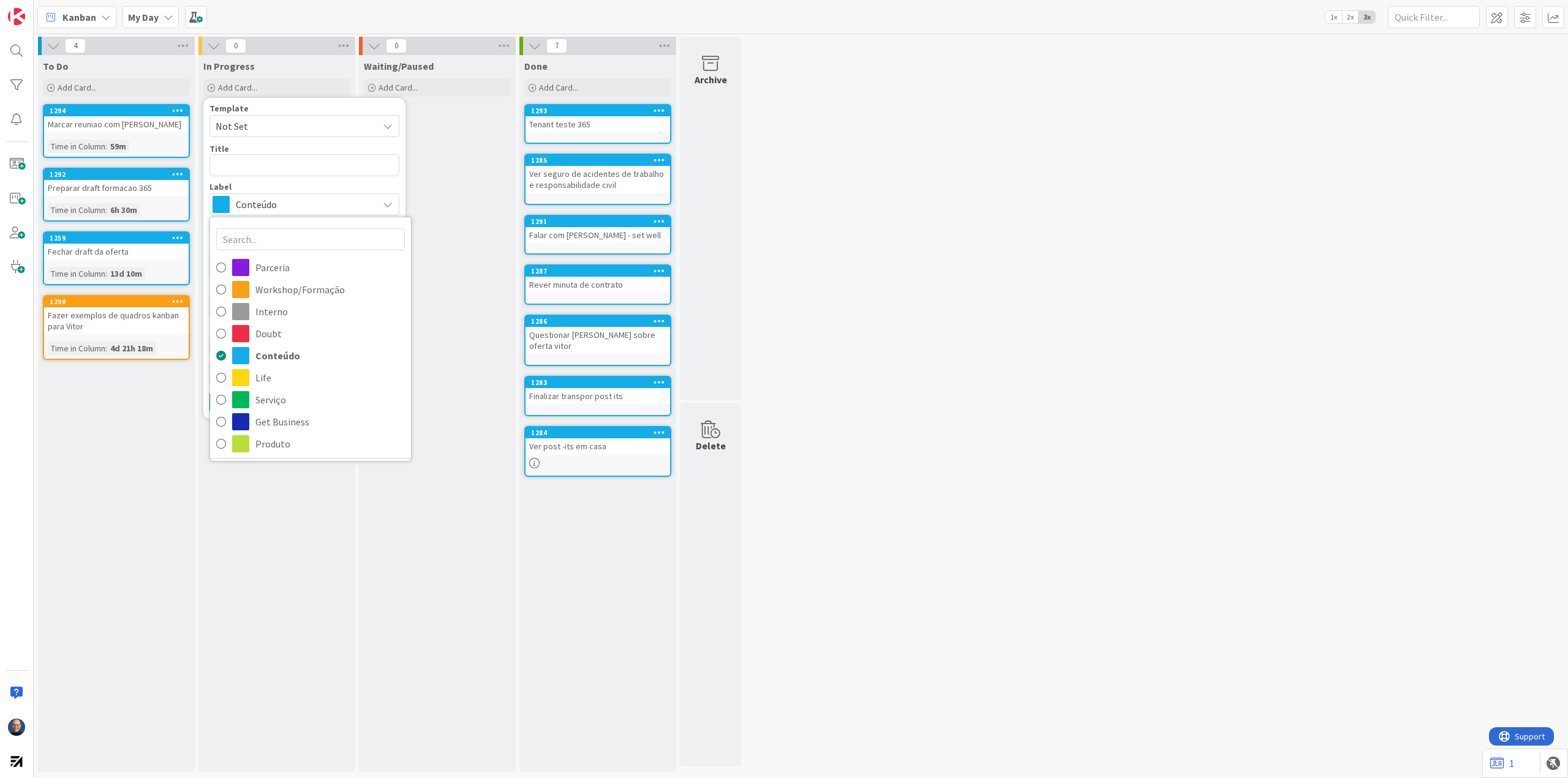
click at [325, 213] on span "Conteúdo" at bounding box center [303, 205] width 136 height 18
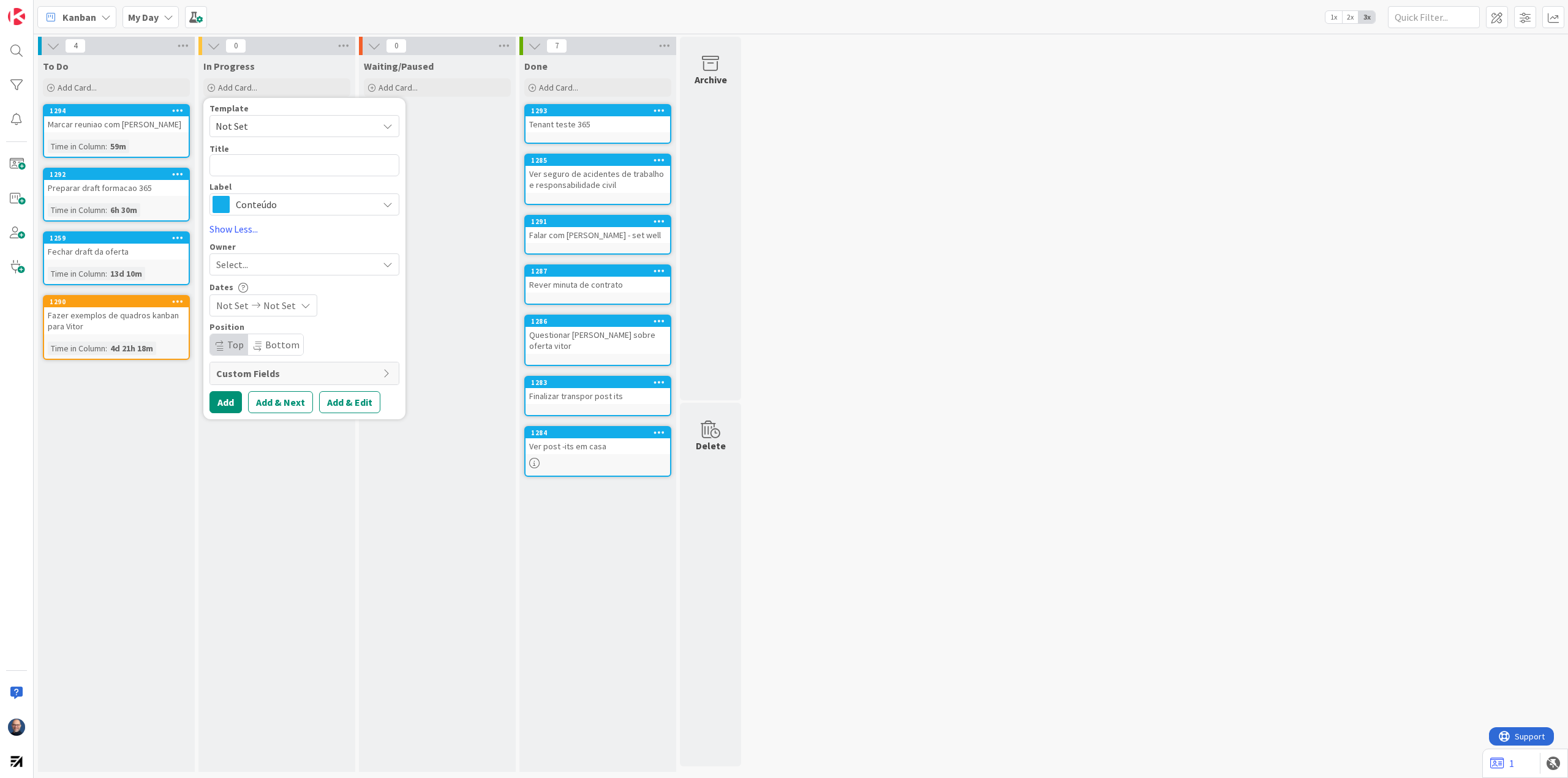
click at [428, 131] on div "Waiting/Paused Add Card..." at bounding box center [437, 413] width 157 height 717
